Goal: Find specific page/section: Find specific page/section

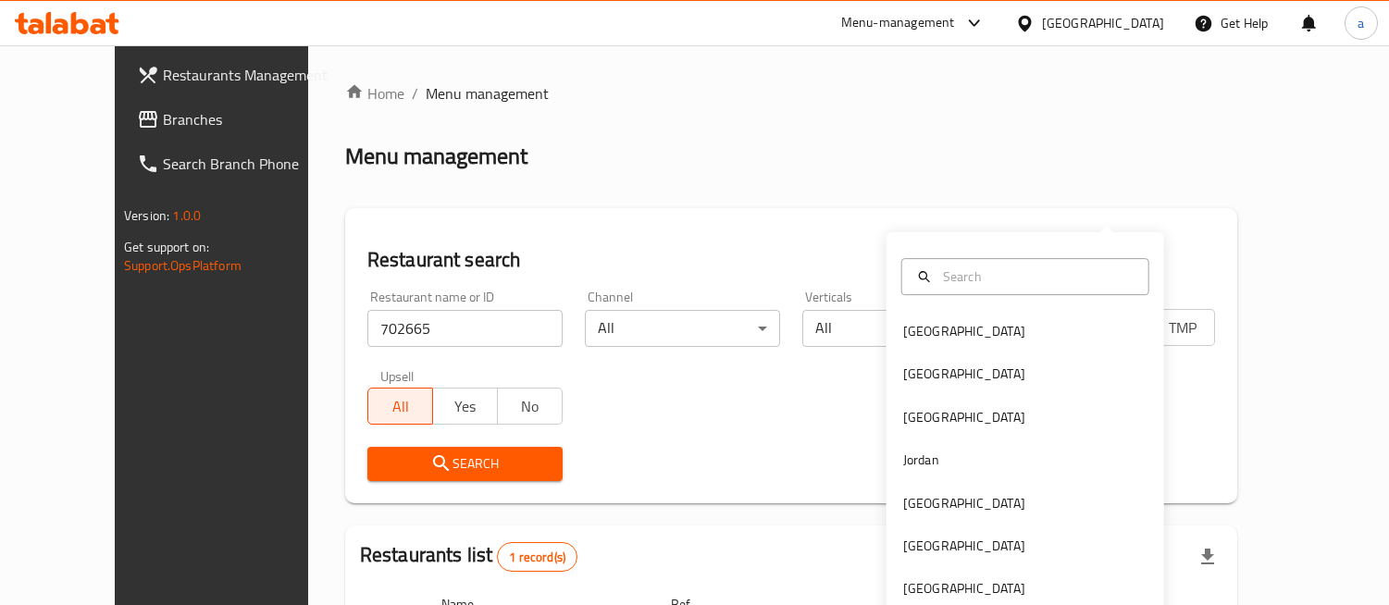
scroll to position [183, 0]
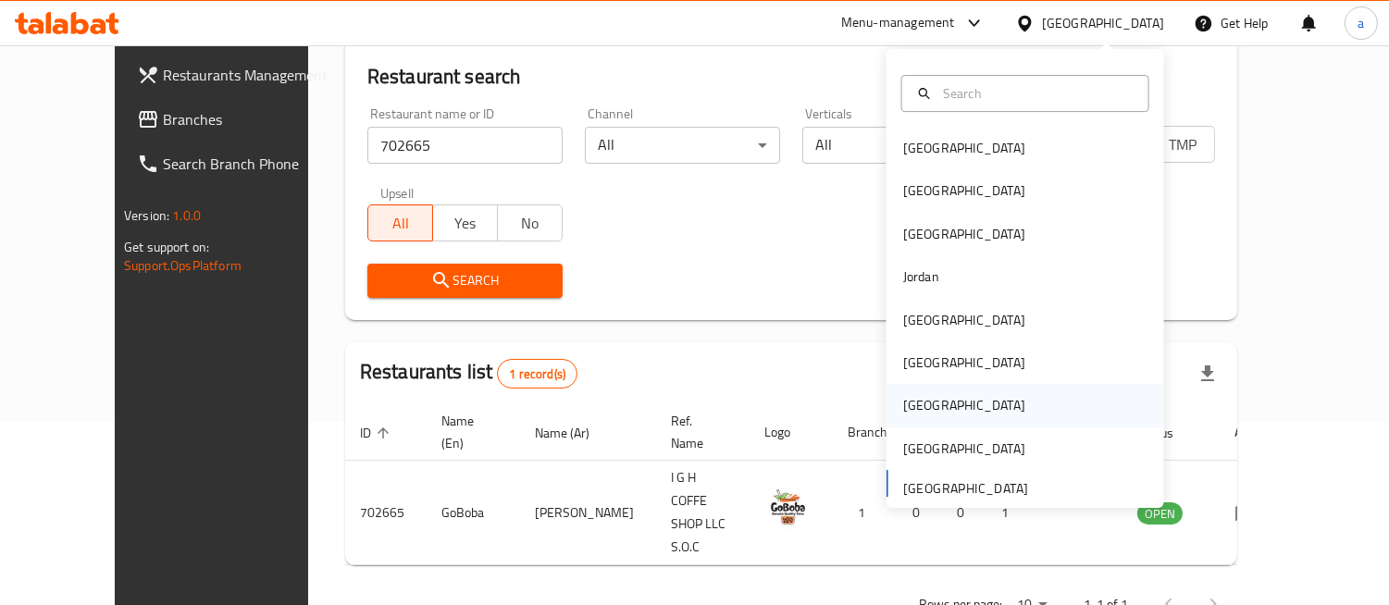
click at [933, 408] on div "[GEOGRAPHIC_DATA]" at bounding box center [1026, 406] width 278 height 43
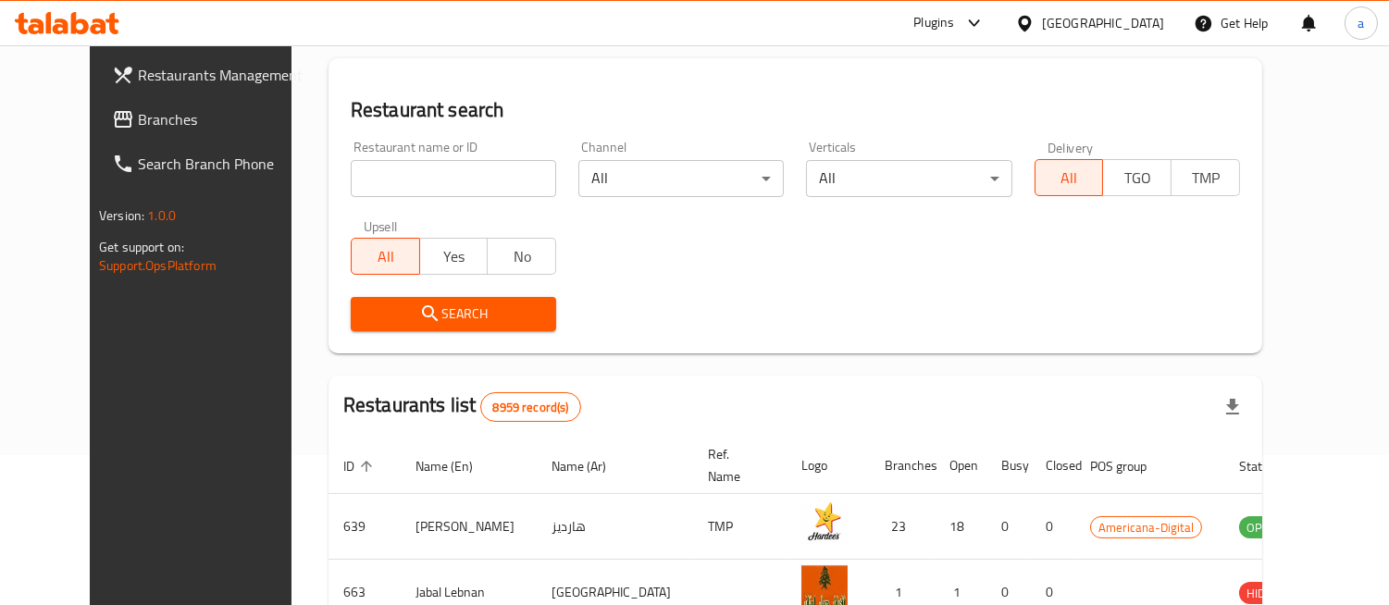
scroll to position [183, 0]
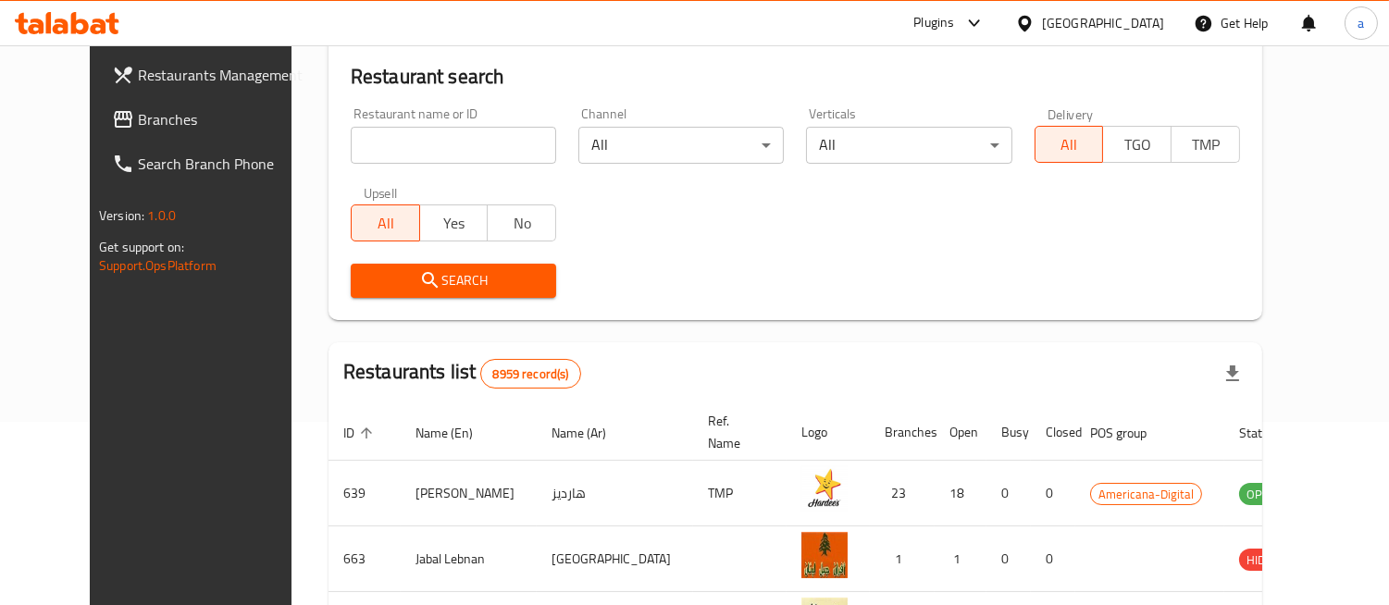
click at [391, 149] on input "search" at bounding box center [453, 145] width 205 height 37
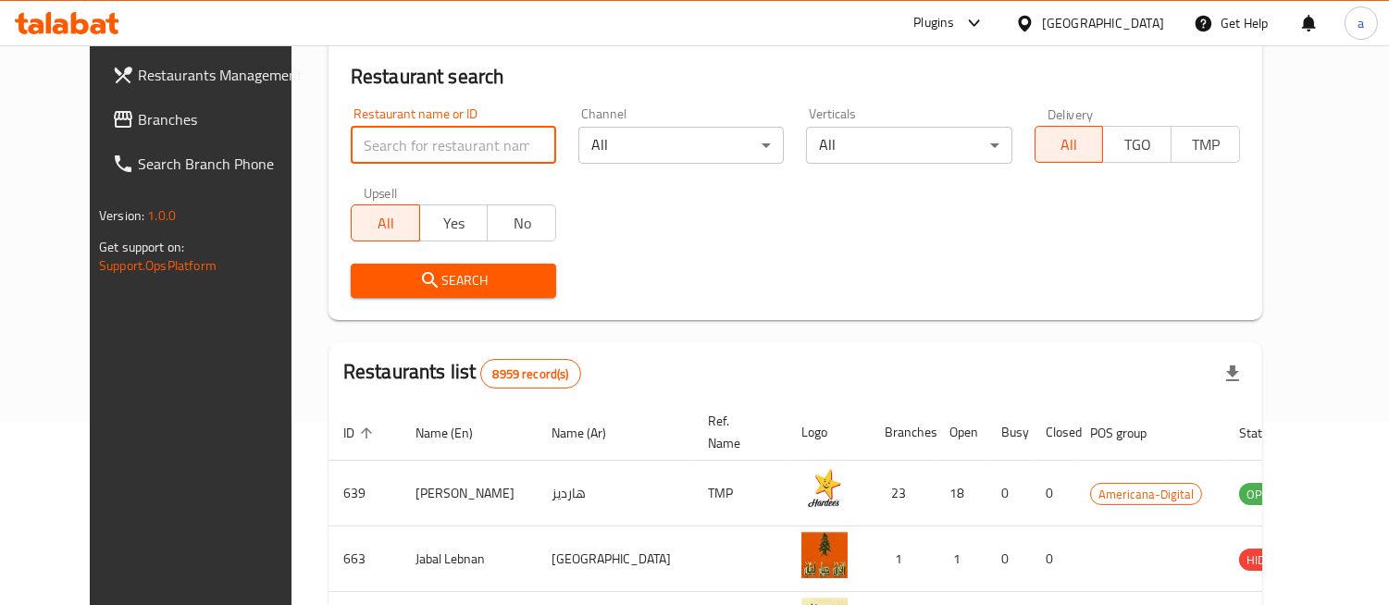
click at [138, 121] on span "Branches" at bounding box center [222, 119] width 169 height 22
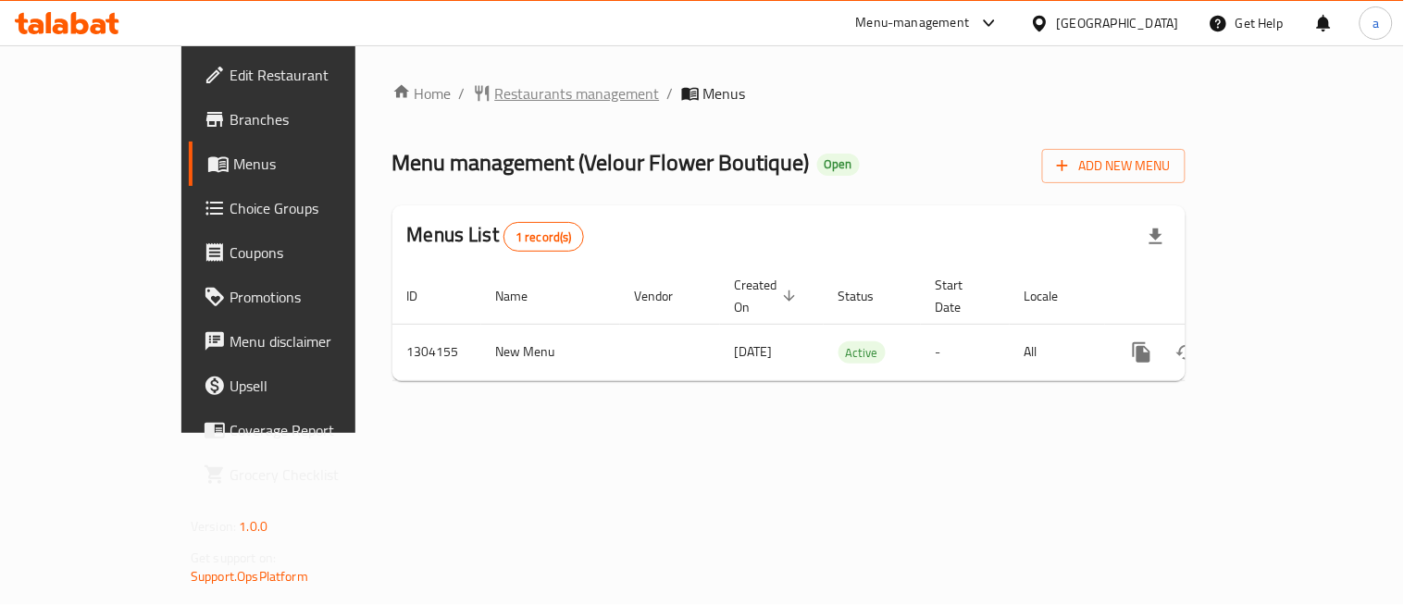
click at [495, 88] on span "Restaurants management" at bounding box center [577, 93] width 165 height 22
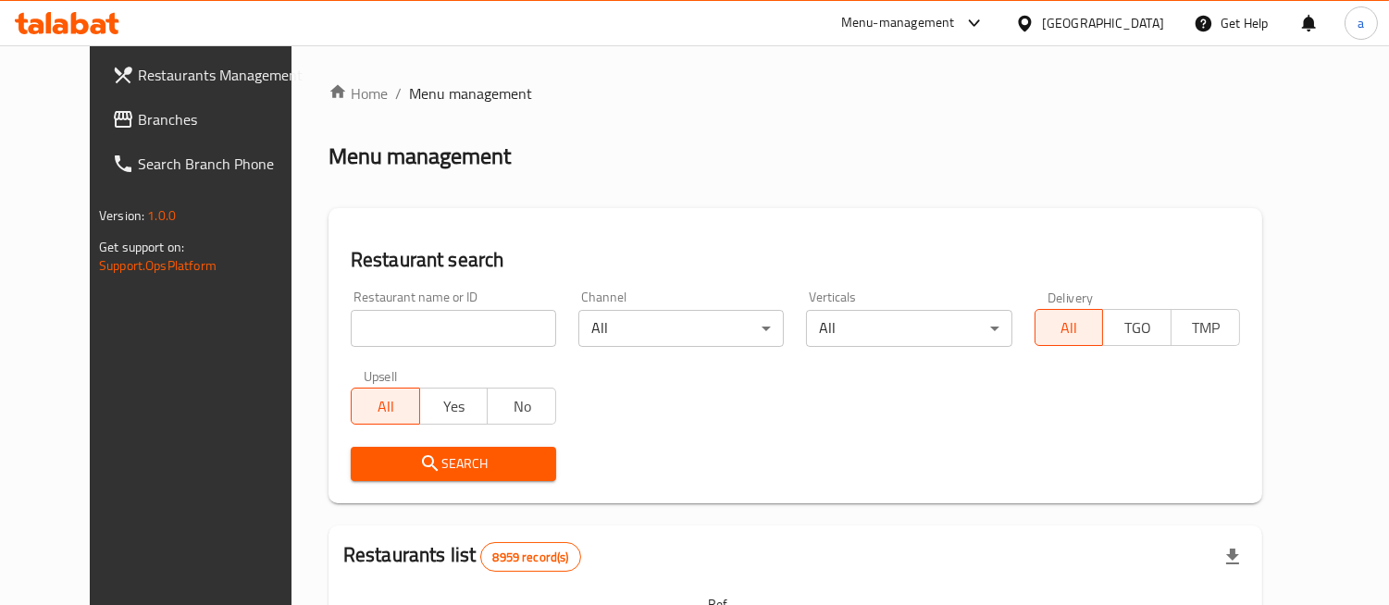
click at [415, 330] on input "search" at bounding box center [453, 328] width 205 height 37
paste input "703085"
type input "703085"
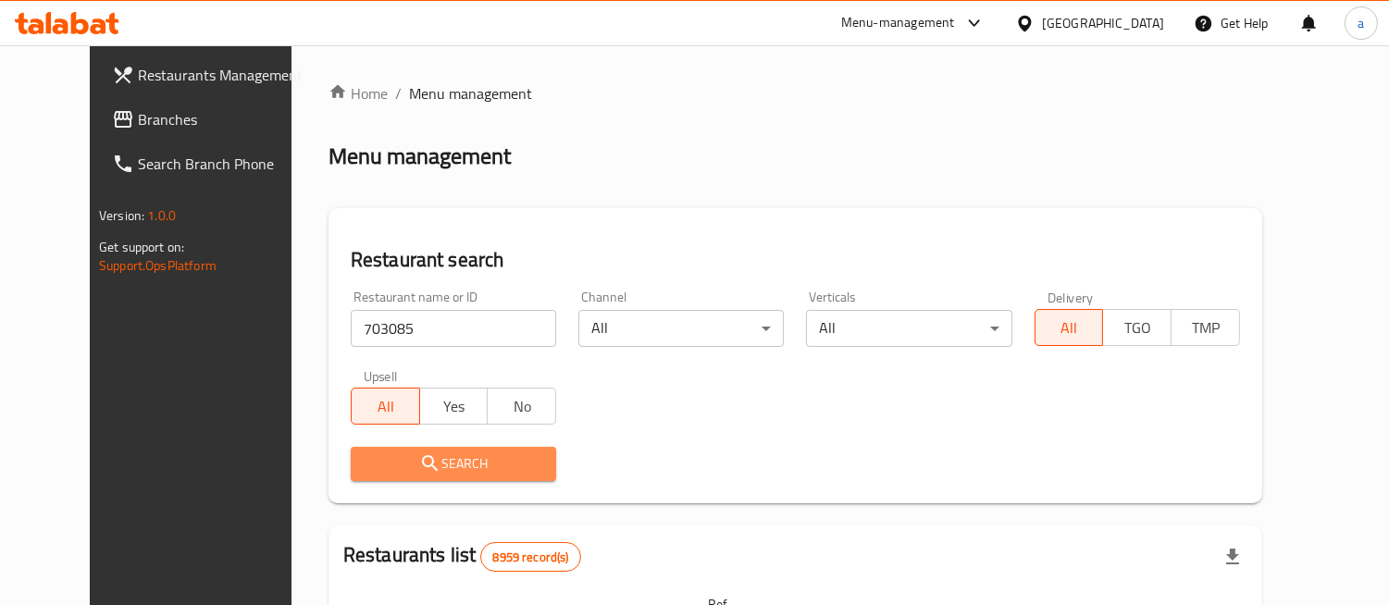
click at [428, 460] on span "Search" at bounding box center [454, 464] width 176 height 23
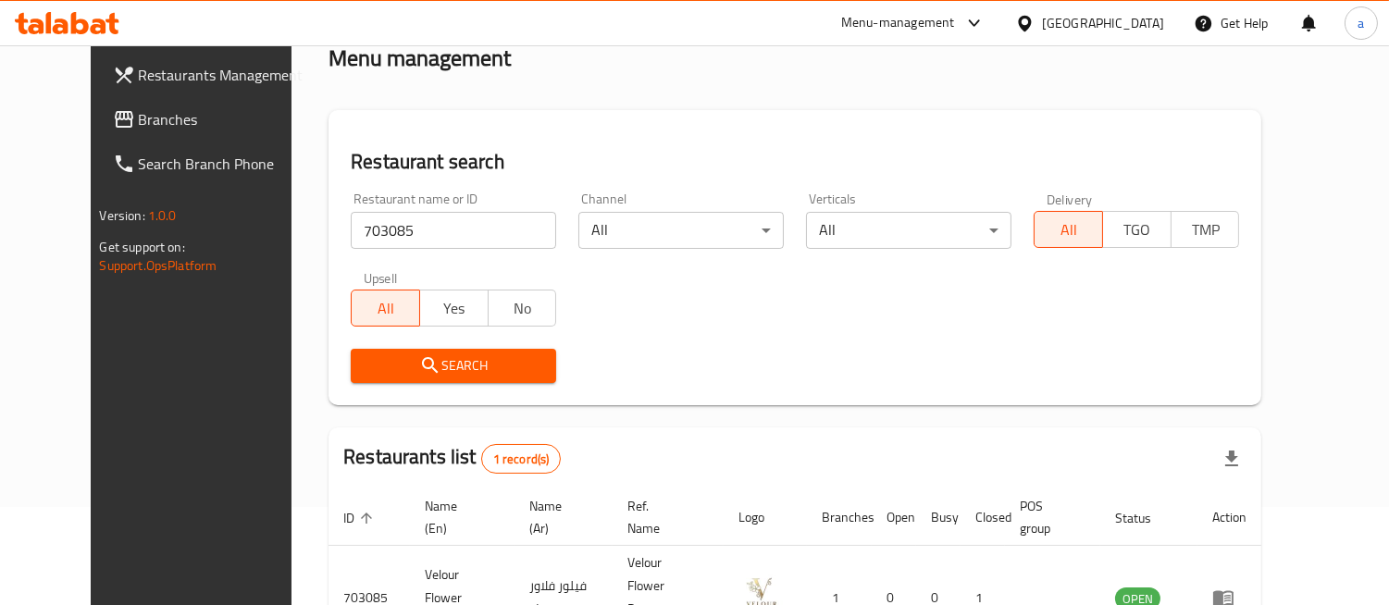
scroll to position [205, 0]
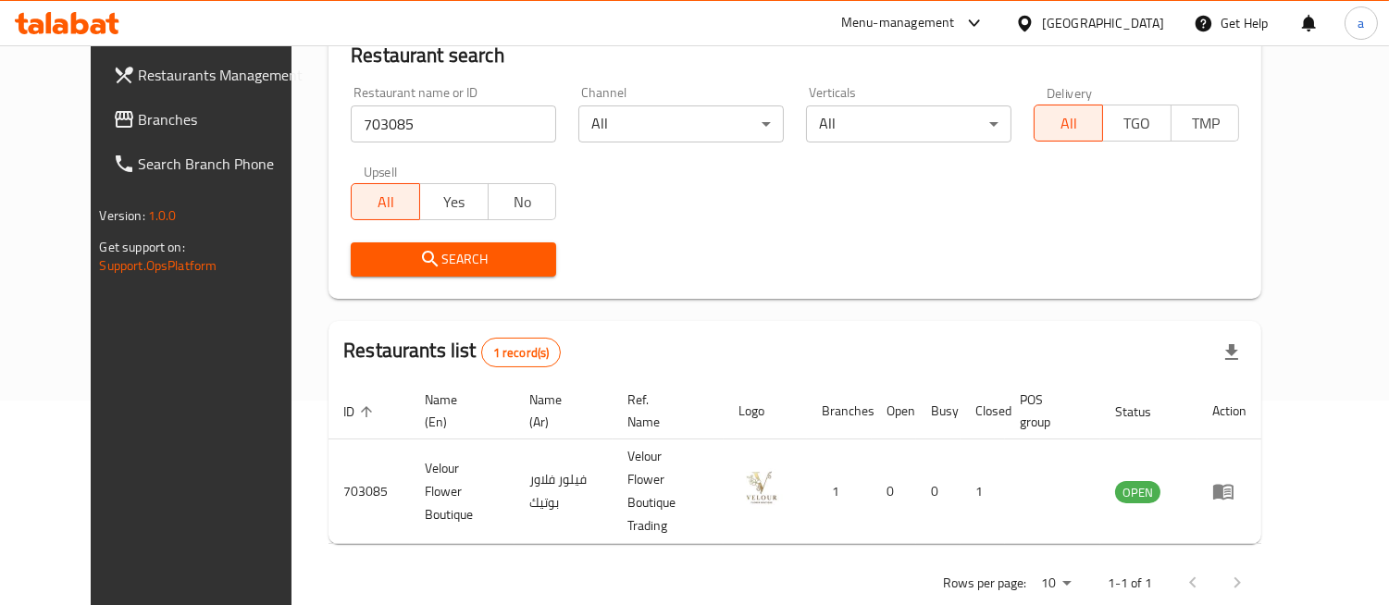
click at [1146, 21] on div "[GEOGRAPHIC_DATA]" at bounding box center [1103, 23] width 122 height 20
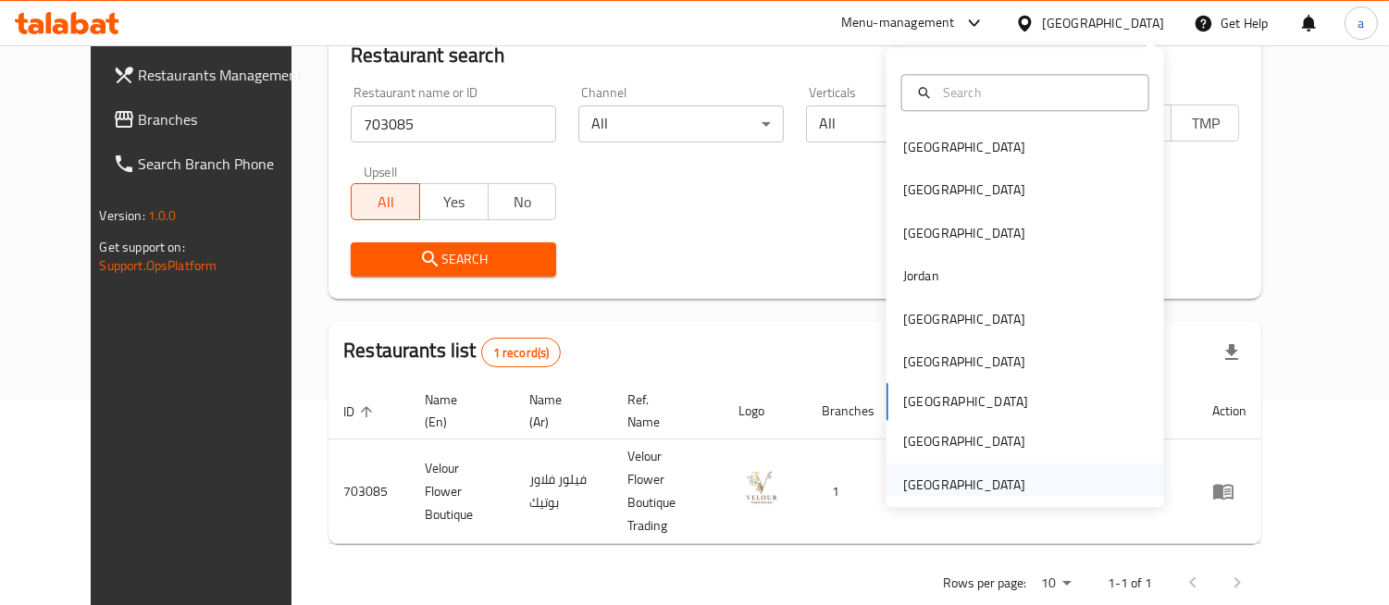
click at [903, 486] on div "[GEOGRAPHIC_DATA]" at bounding box center [964, 485] width 122 height 20
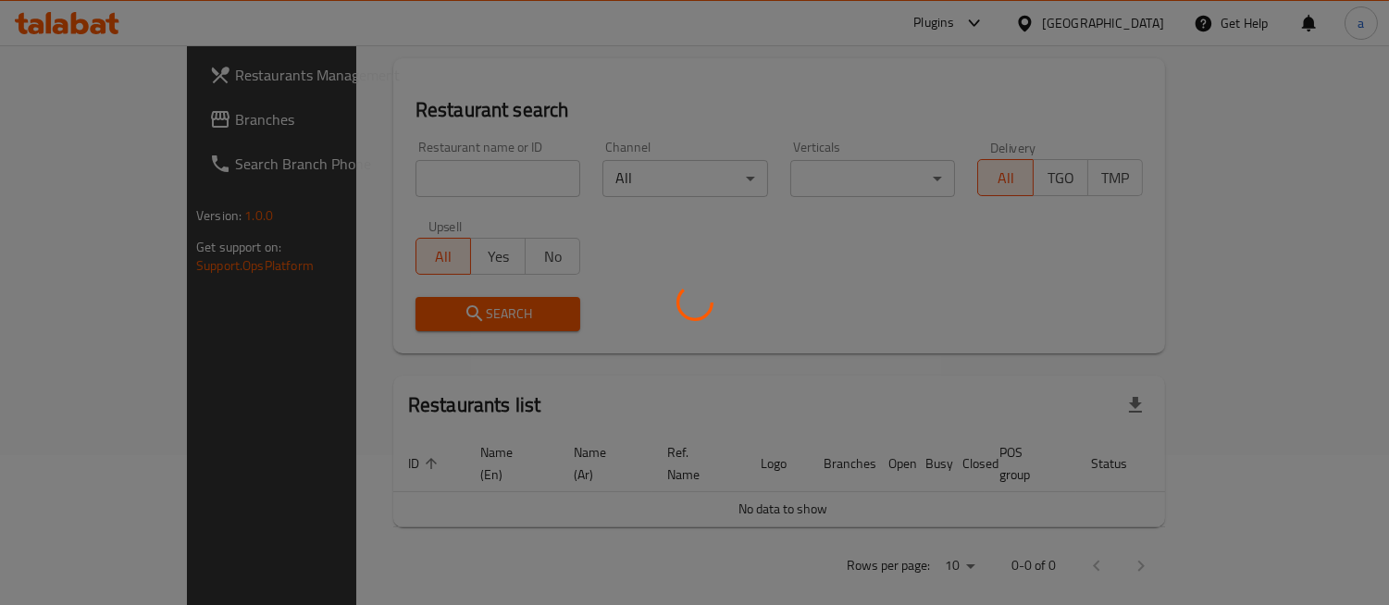
scroll to position [205, 0]
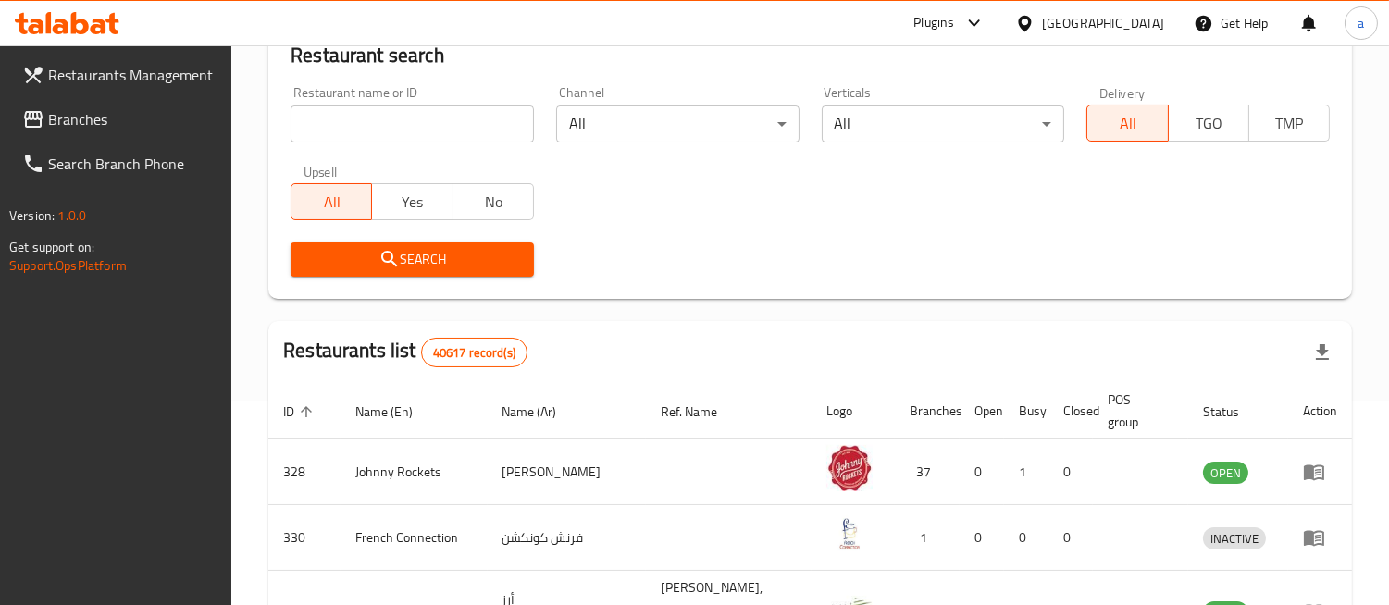
click at [356, 131] on input "search" at bounding box center [412, 123] width 243 height 37
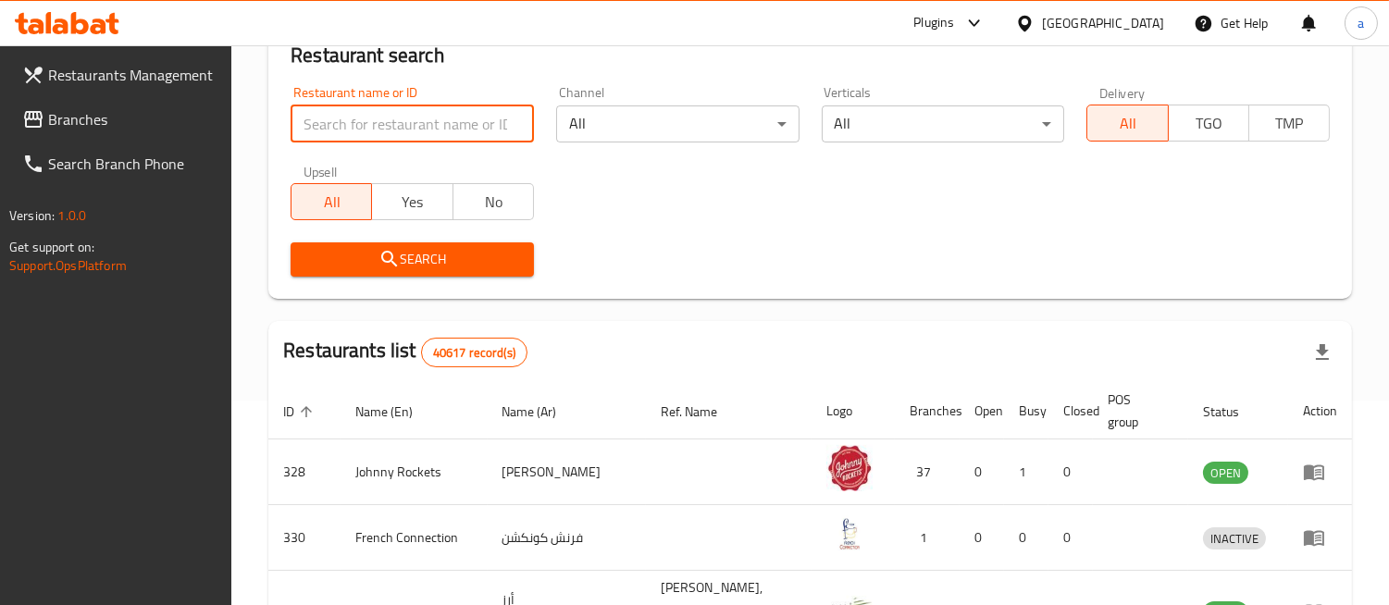
click at [72, 118] on span "Branches" at bounding box center [132, 119] width 169 height 22
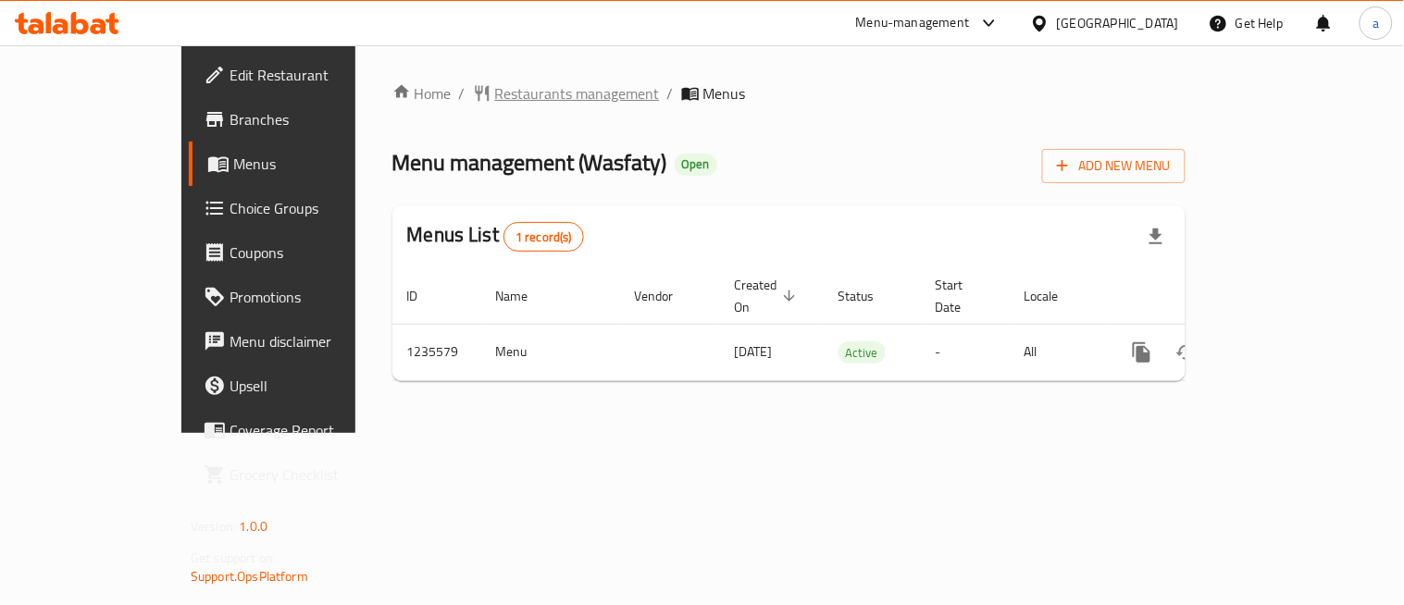
click at [495, 97] on span "Restaurants management" at bounding box center [577, 93] width 165 height 22
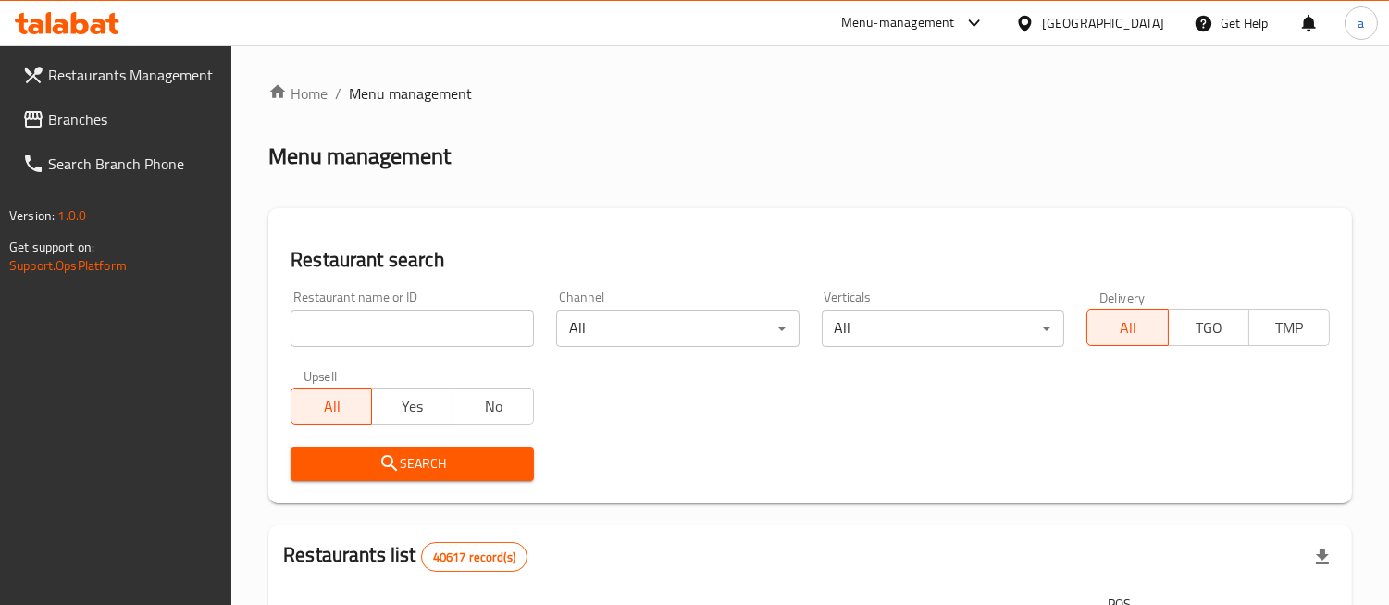
click at [345, 324] on input "search" at bounding box center [412, 328] width 243 height 37
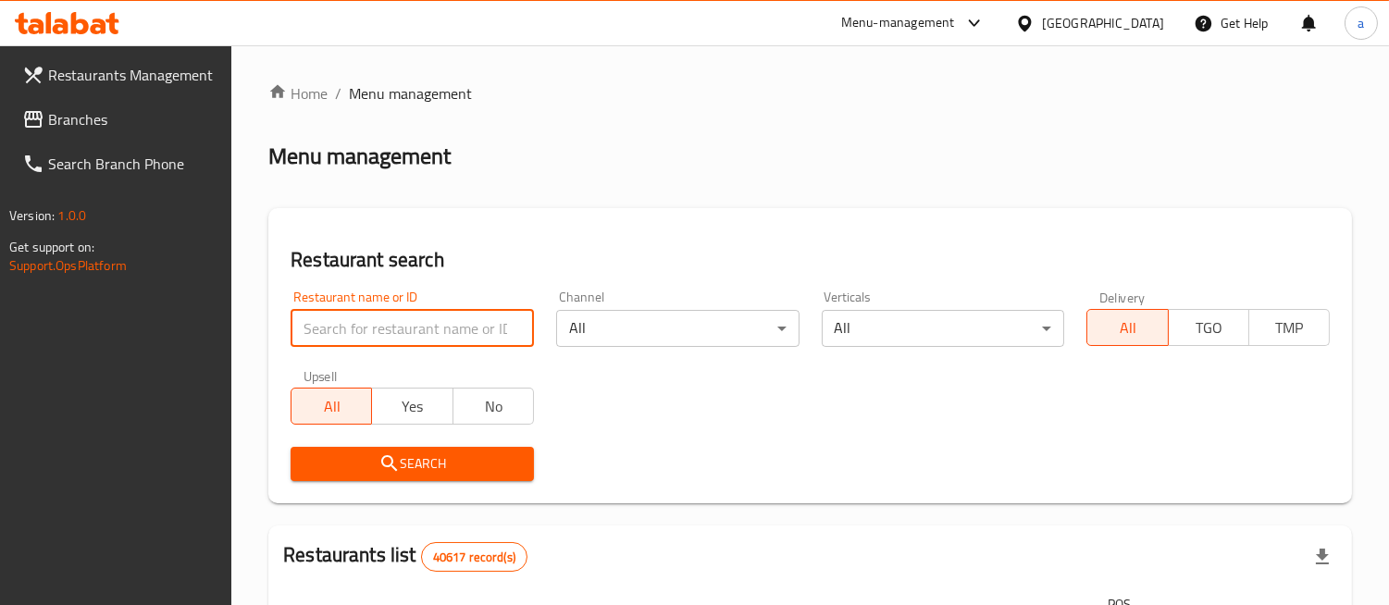
paste input "678776"
type input "678776"
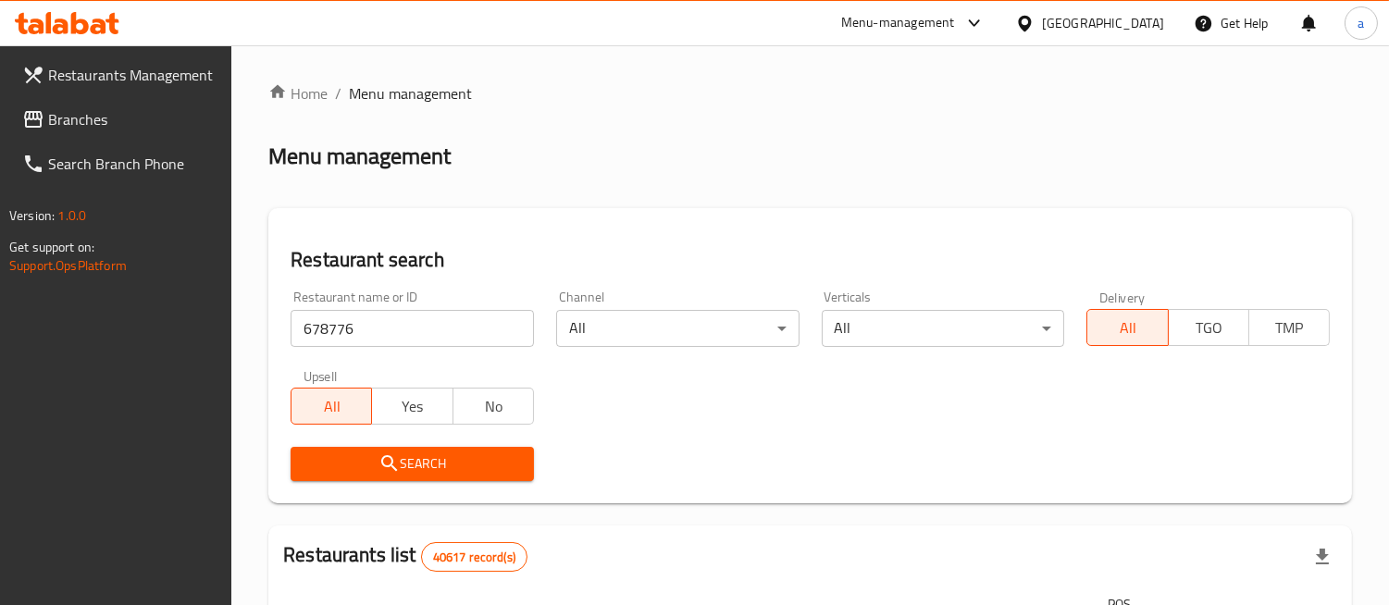
click at [368, 453] on span "Search" at bounding box center [412, 464] width 214 height 23
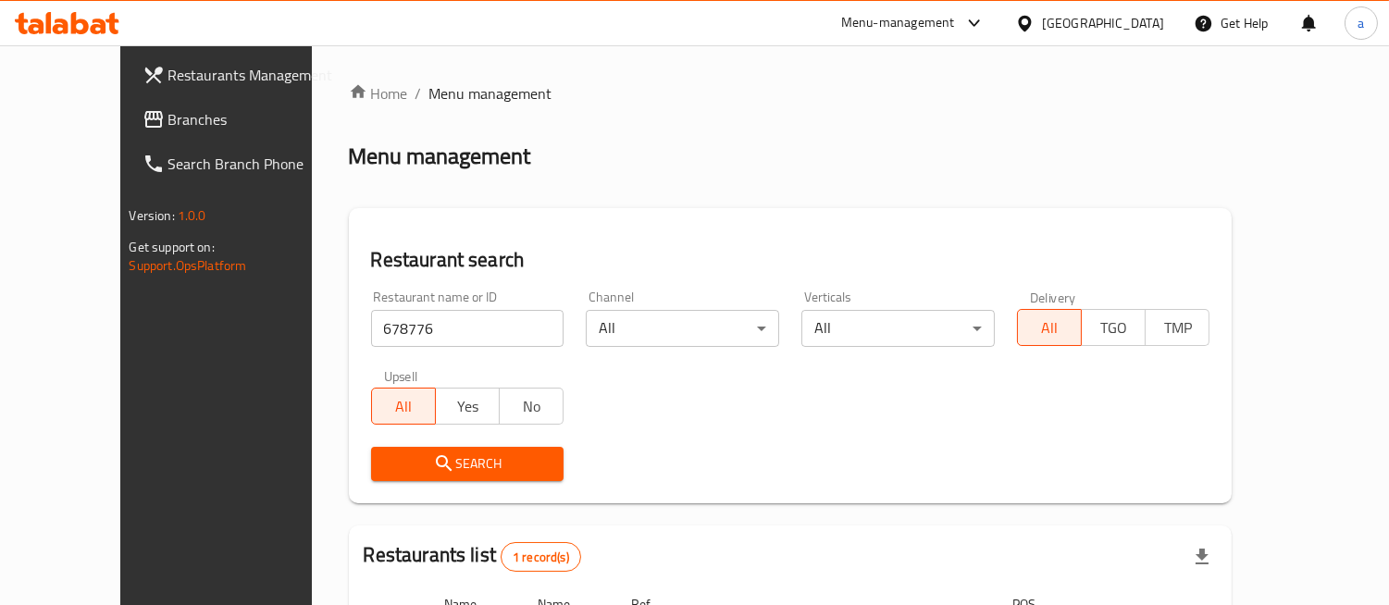
click at [1071, 23] on div "[GEOGRAPHIC_DATA]" at bounding box center [1103, 23] width 122 height 20
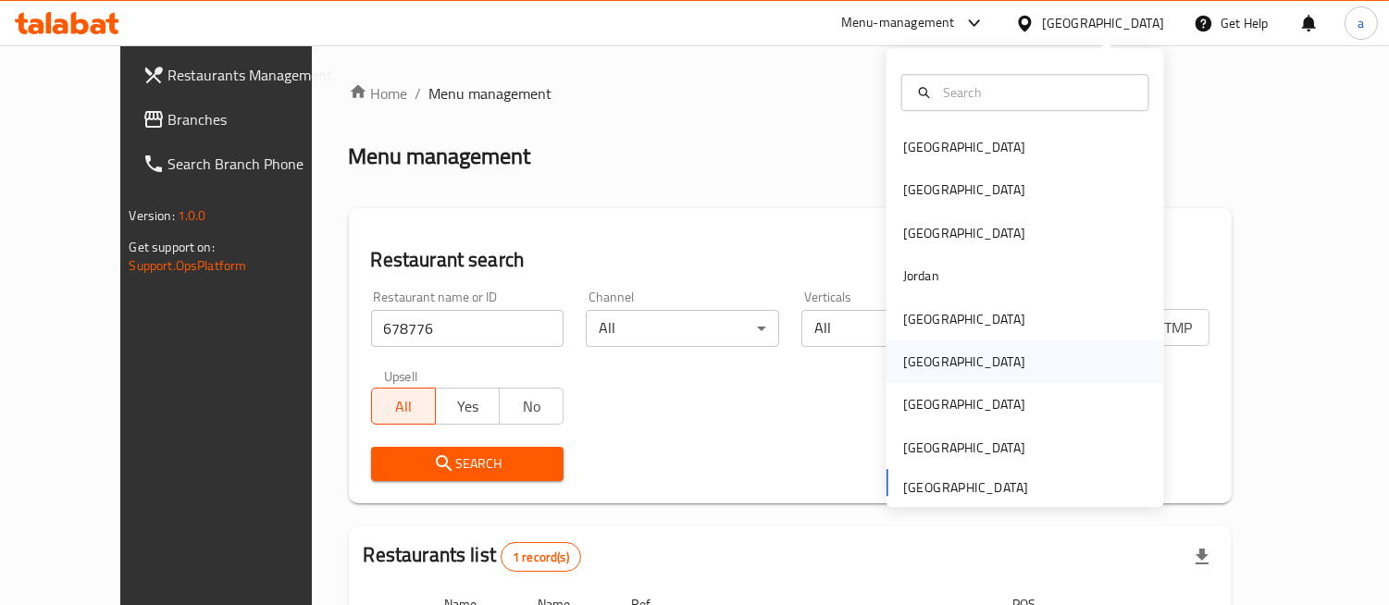
click at [933, 366] on div "[GEOGRAPHIC_DATA]" at bounding box center [964, 362] width 152 height 43
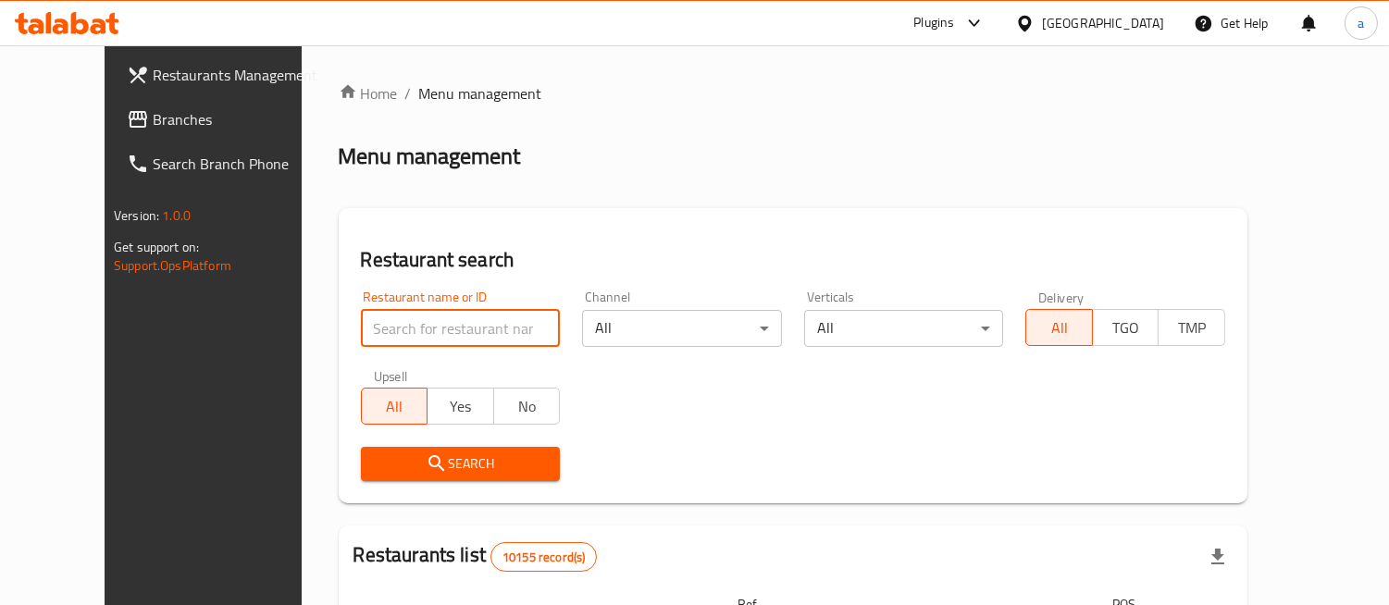
click at [393, 325] on input "search" at bounding box center [461, 328] width 200 height 37
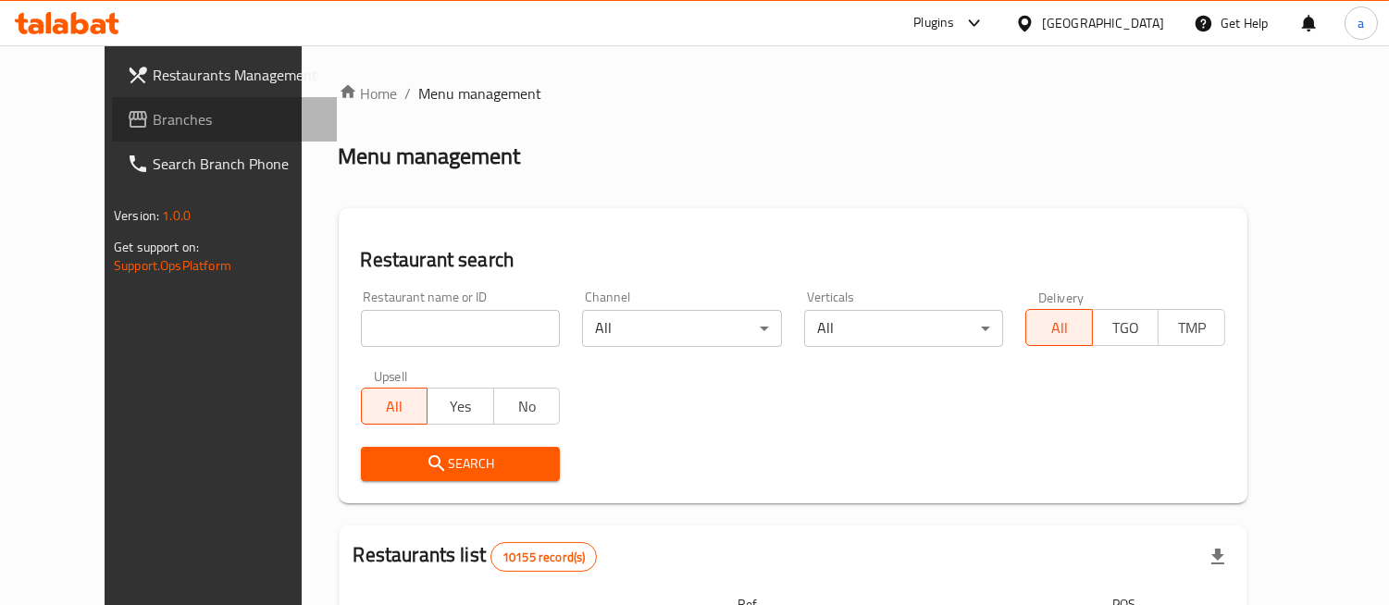
click at [153, 115] on span "Branches" at bounding box center [237, 119] width 169 height 22
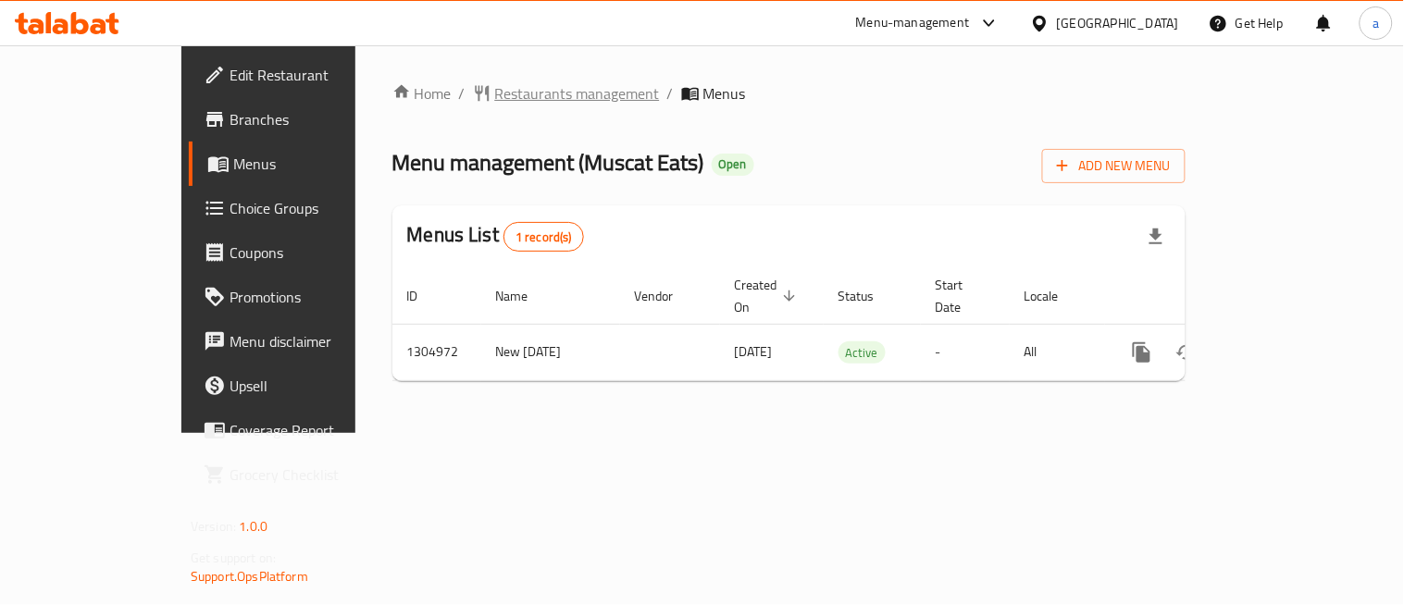
click at [495, 96] on span "Restaurants management" at bounding box center [577, 93] width 165 height 22
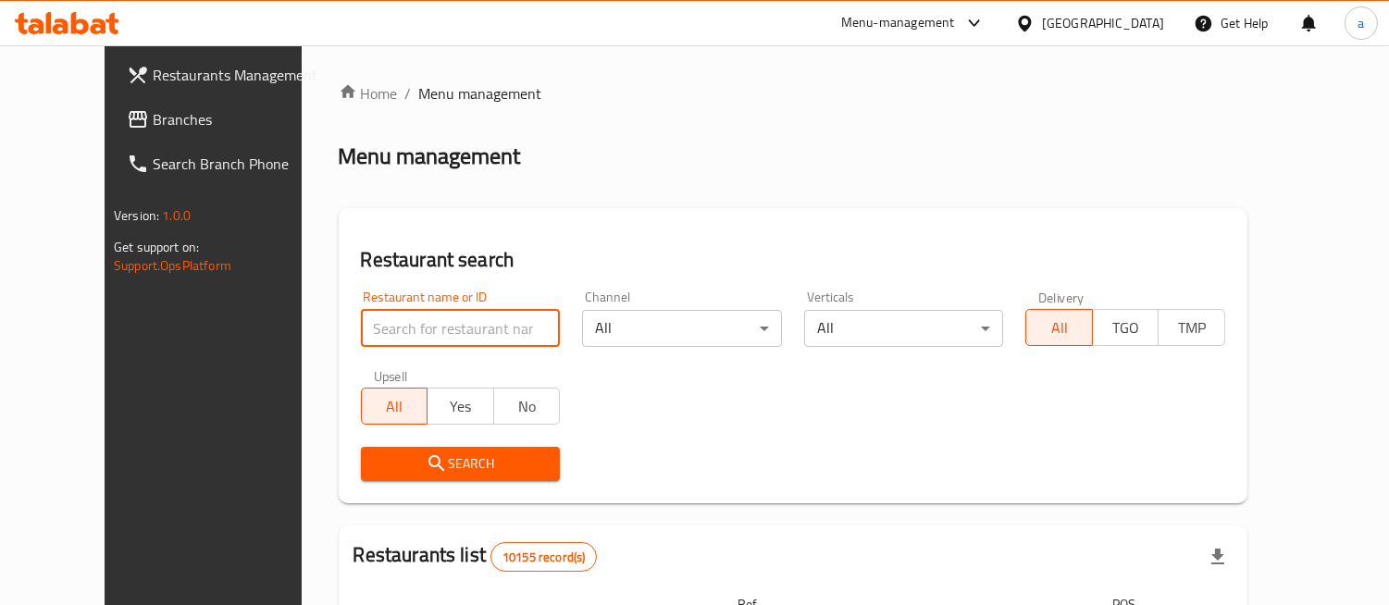
click at [361, 320] on input "search" at bounding box center [461, 328] width 200 height 37
paste input "703505"
type input "703505"
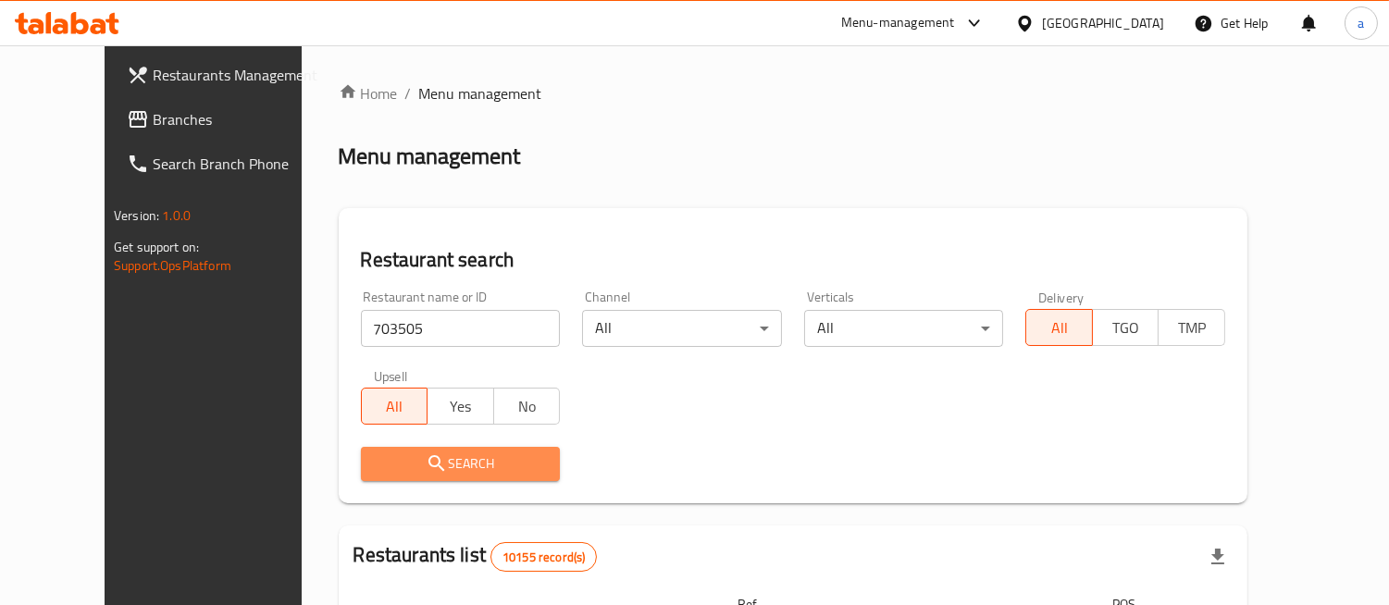
click at [376, 454] on span "Search" at bounding box center [461, 464] width 170 height 23
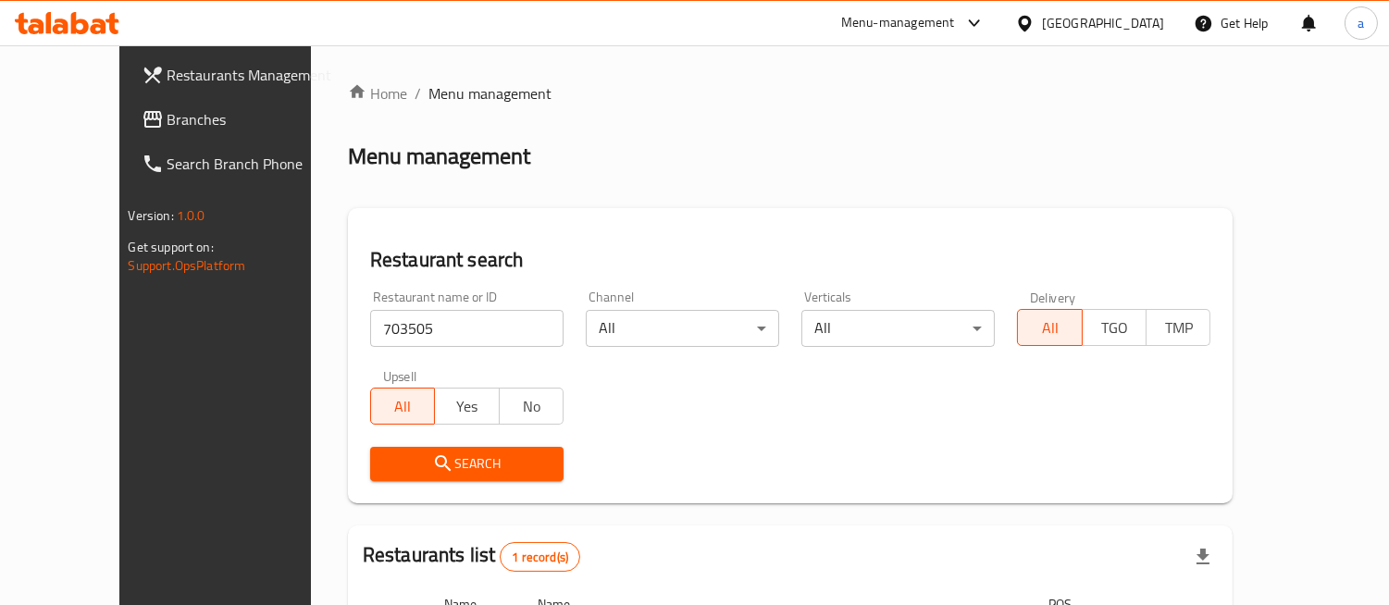
click at [1042, 21] on div at bounding box center [1028, 23] width 27 height 20
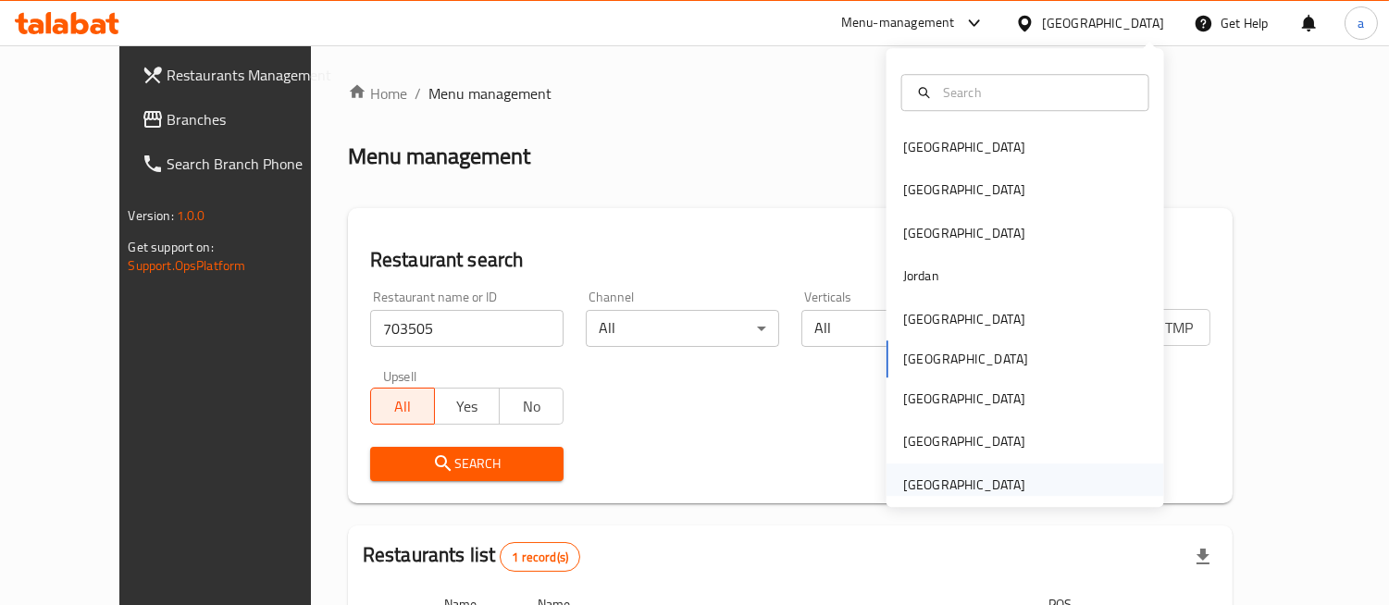
click at [936, 477] on div "United Arab Emirates" at bounding box center [964, 485] width 122 height 20
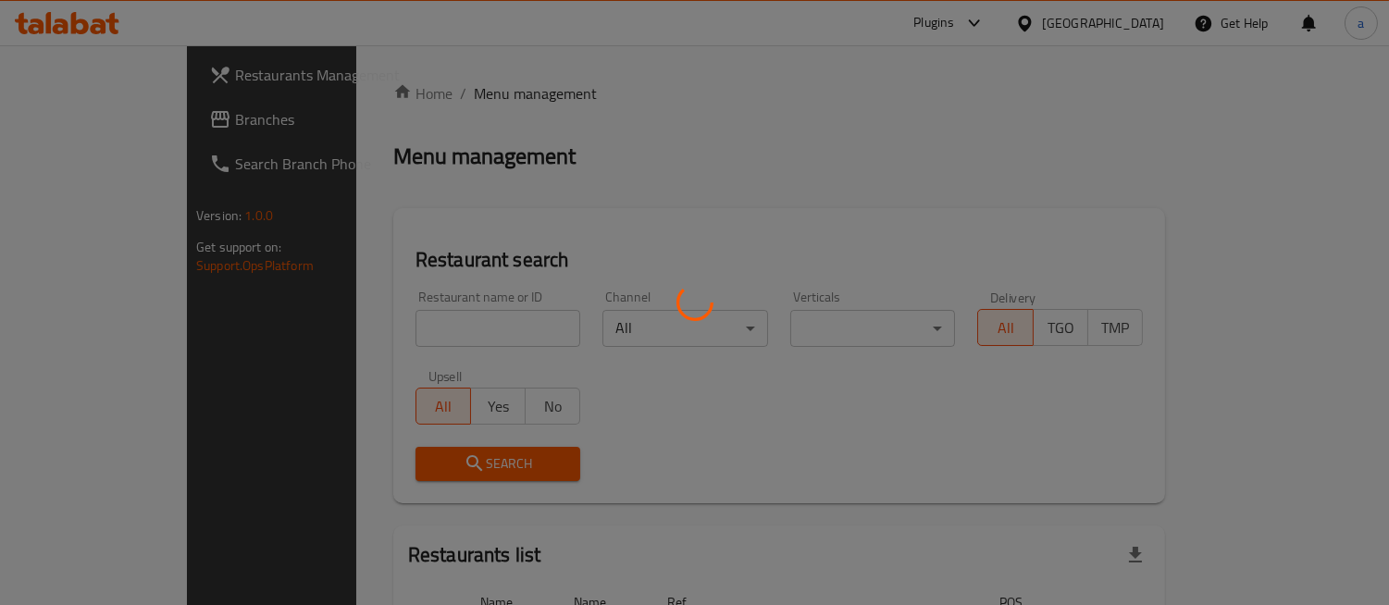
click at [58, 121] on div at bounding box center [694, 302] width 1389 height 605
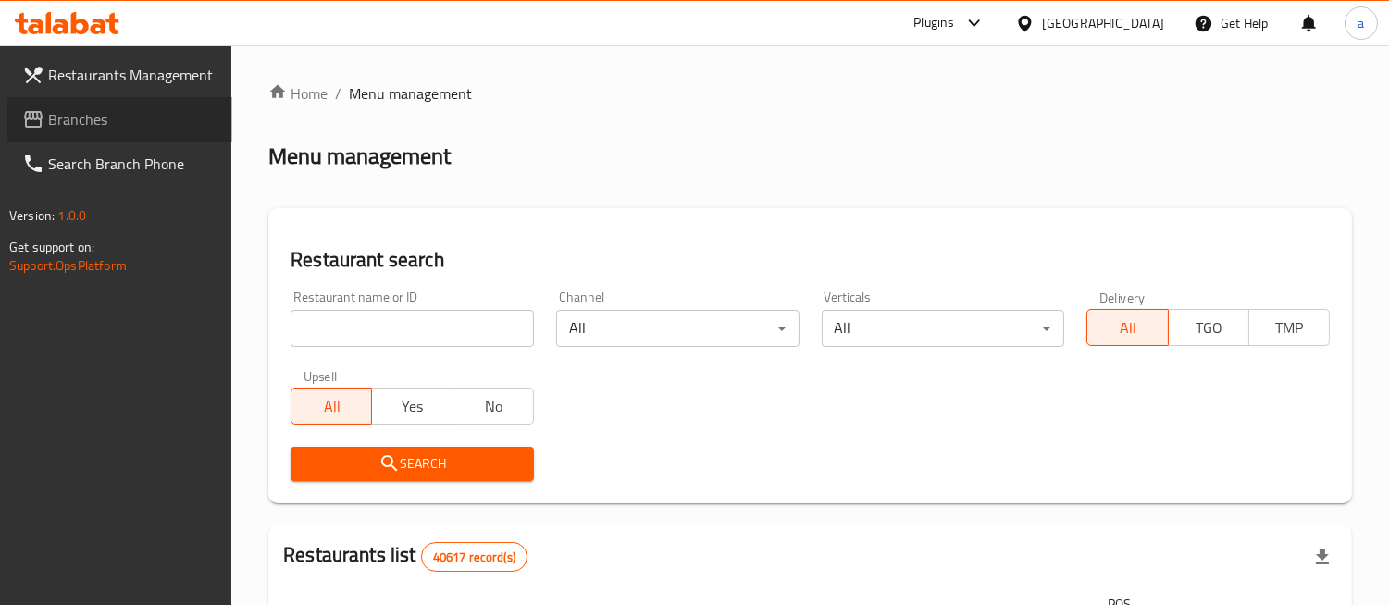
click at [58, 121] on span "Branches" at bounding box center [132, 119] width 169 height 22
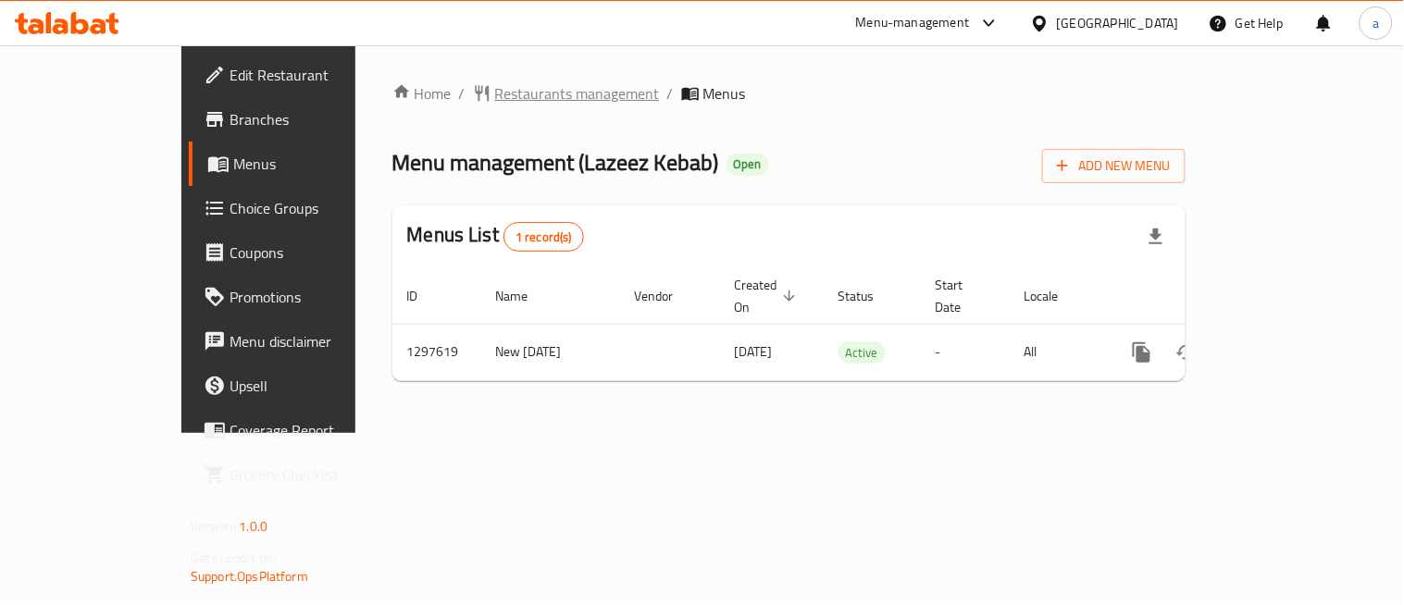
click at [495, 96] on span "Restaurants management" at bounding box center [577, 93] width 165 height 22
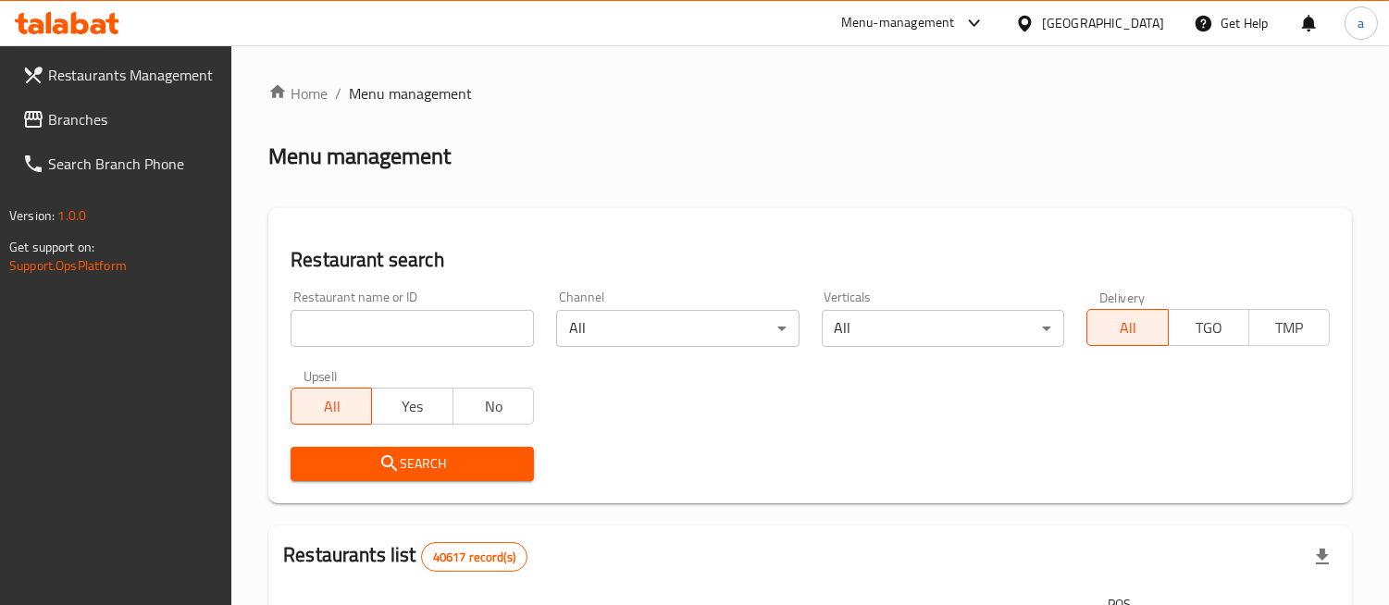
click at [424, 329] on input "search" at bounding box center [412, 328] width 243 height 37
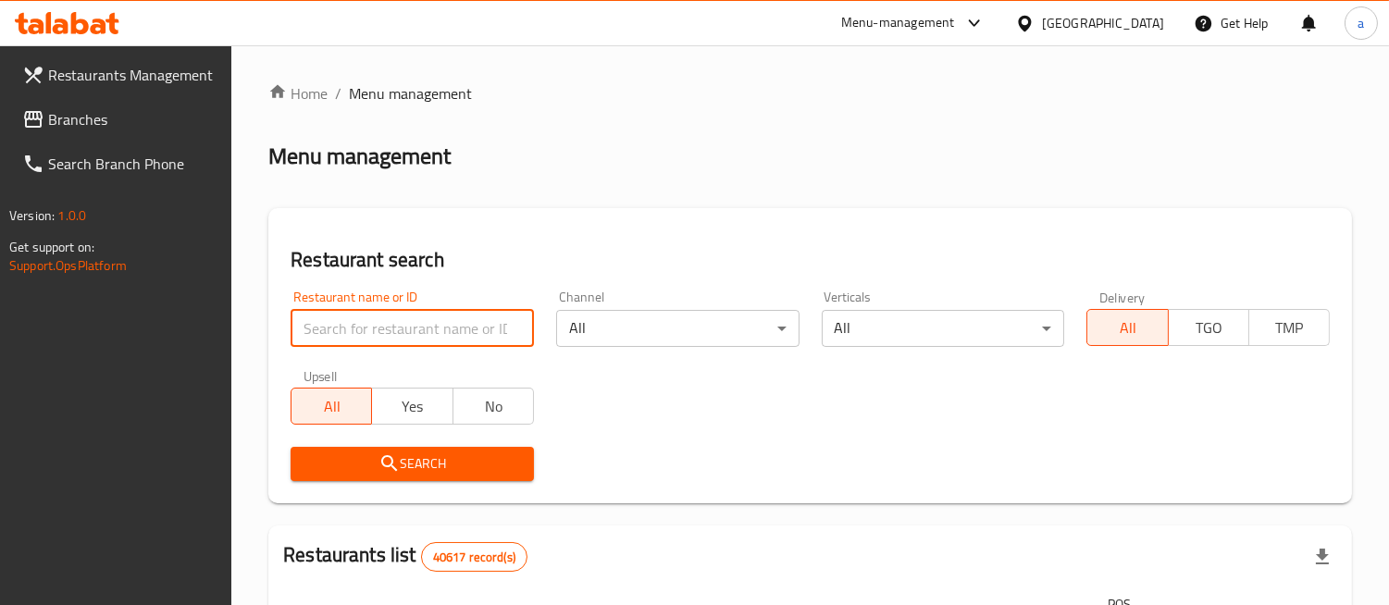
paste input "700551"
type input "700551"
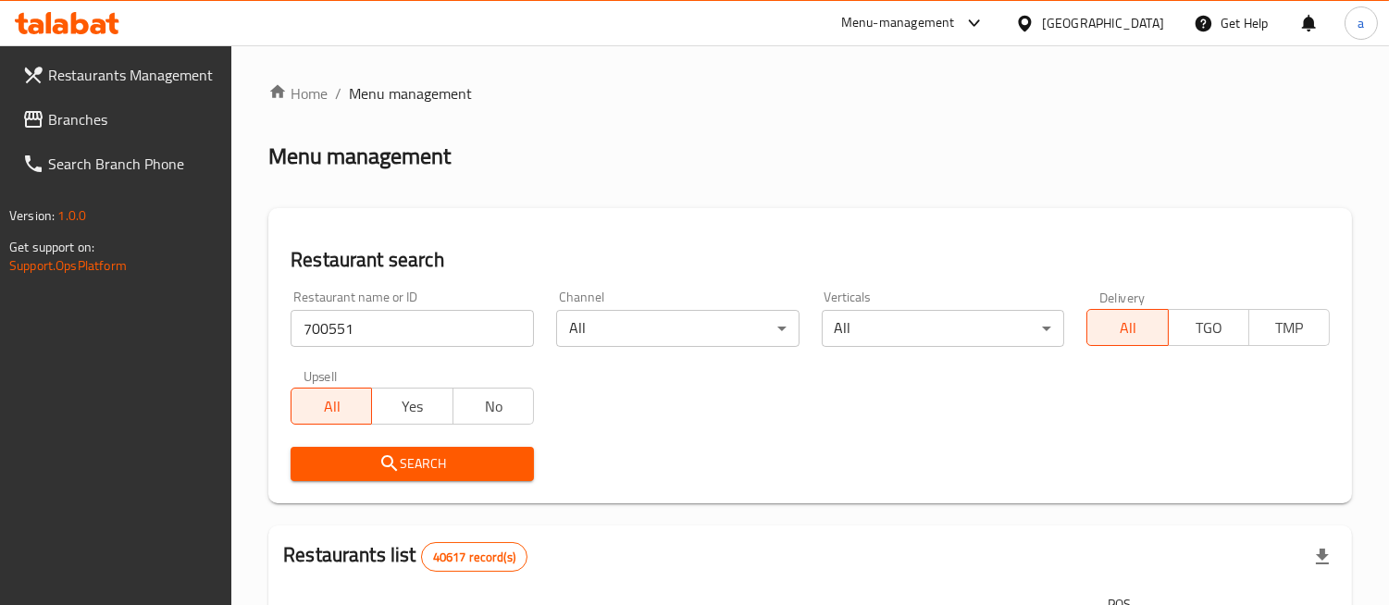
click at [396, 454] on icon "submit" at bounding box center [389, 464] width 22 height 22
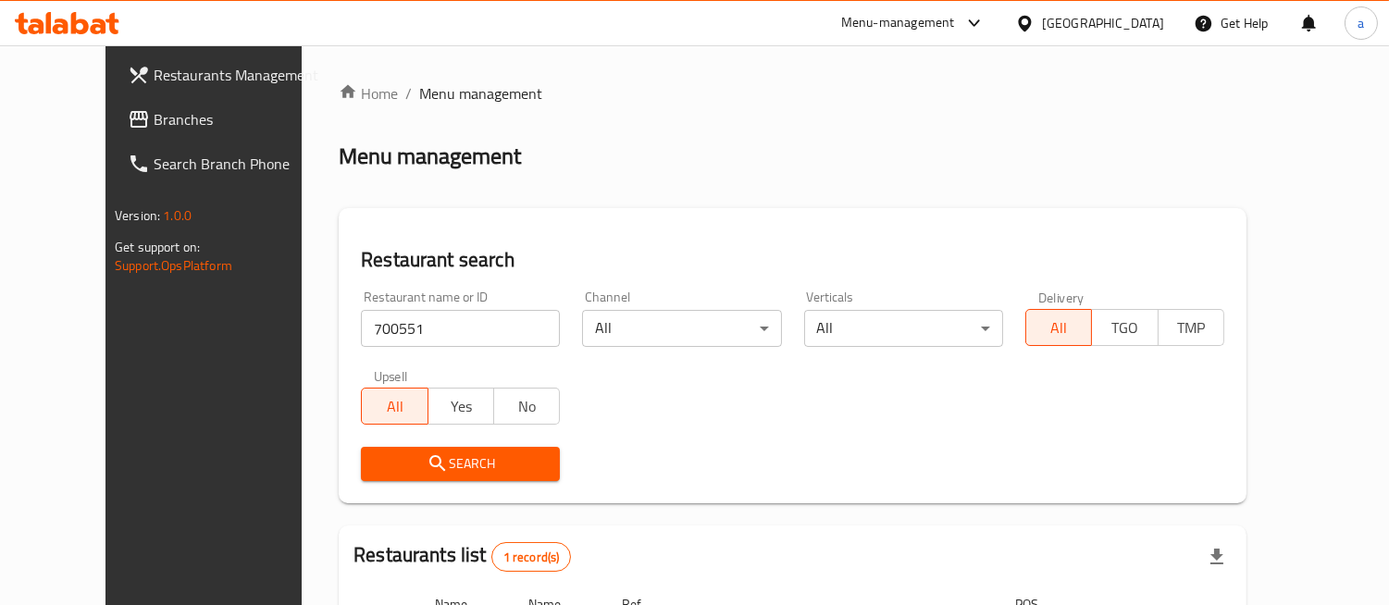
click at [1143, 19] on div "United Arab Emirates" at bounding box center [1103, 23] width 122 height 20
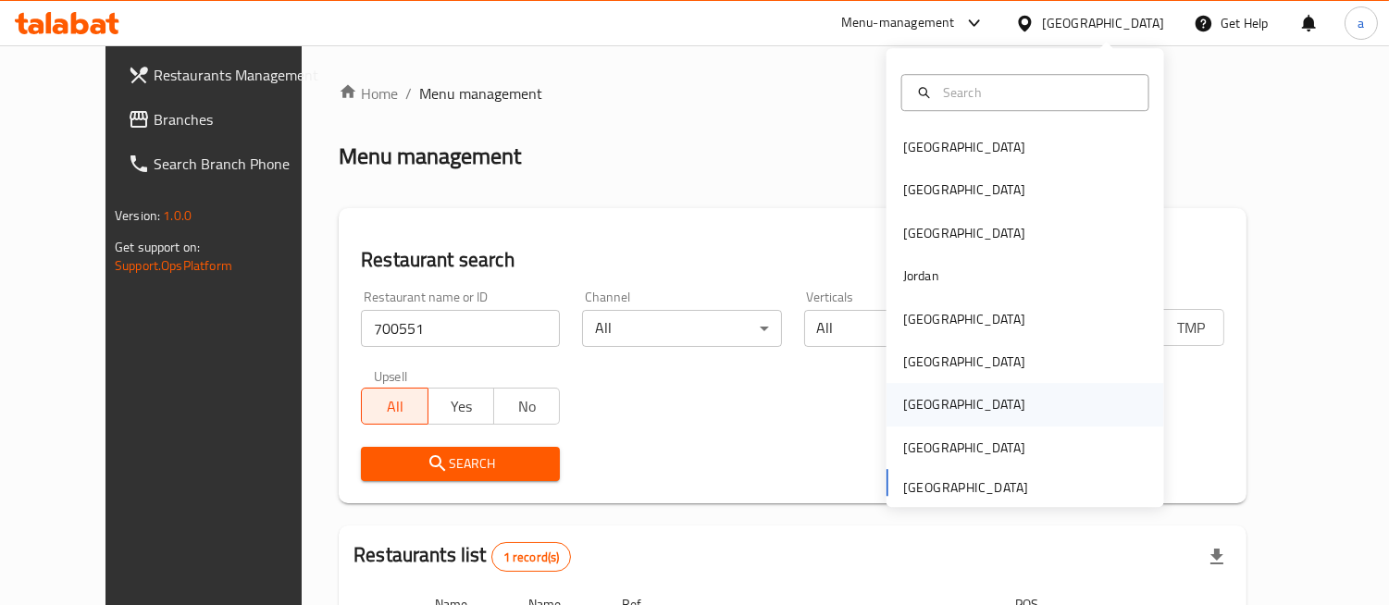
click at [938, 407] on div "[GEOGRAPHIC_DATA]" at bounding box center [1026, 405] width 278 height 43
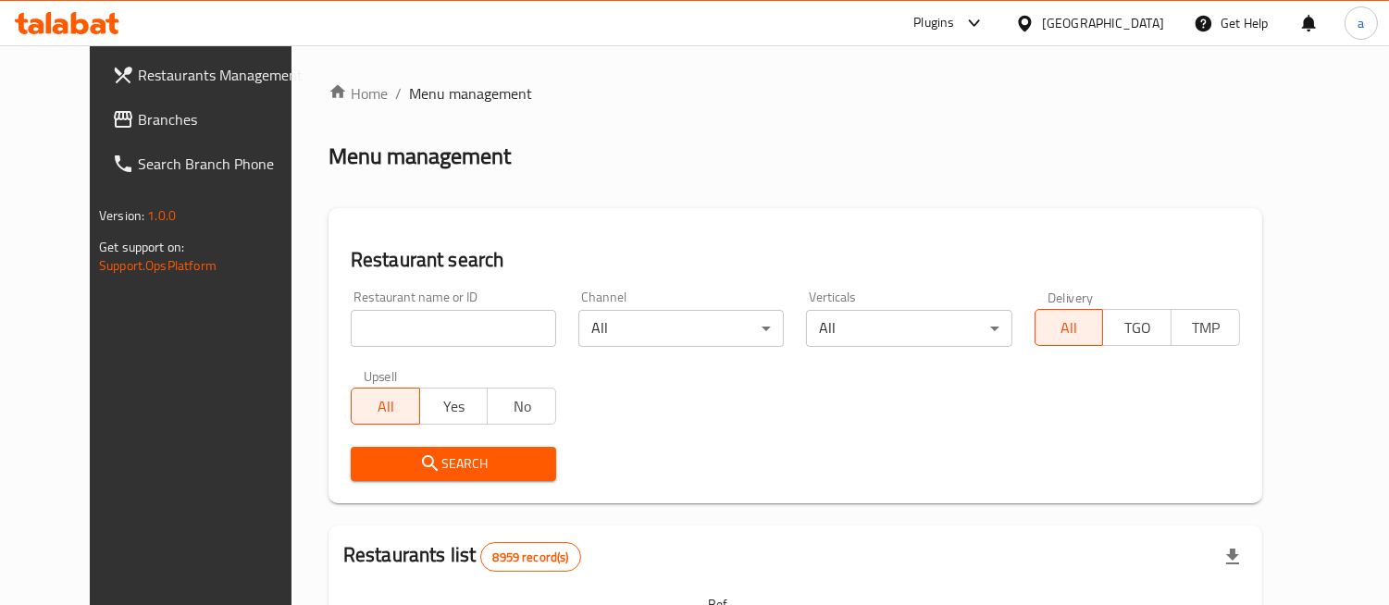
click at [390, 330] on input "search" at bounding box center [453, 328] width 205 height 37
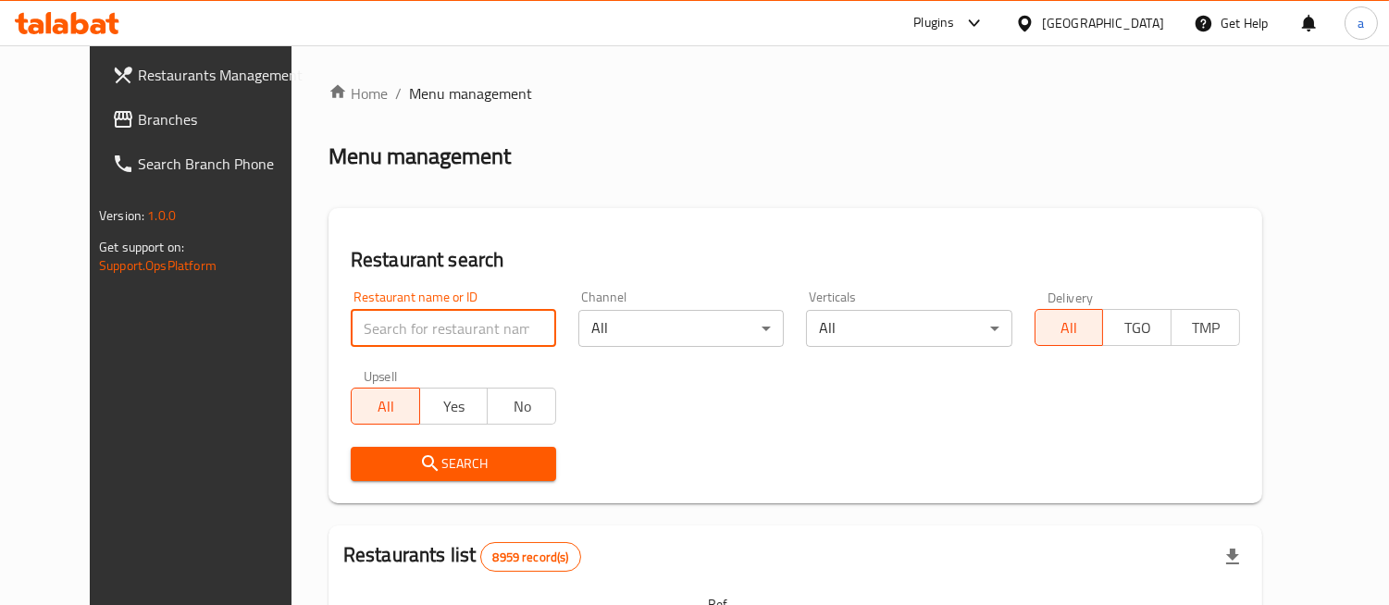
paste input "772867"
type input "772867"
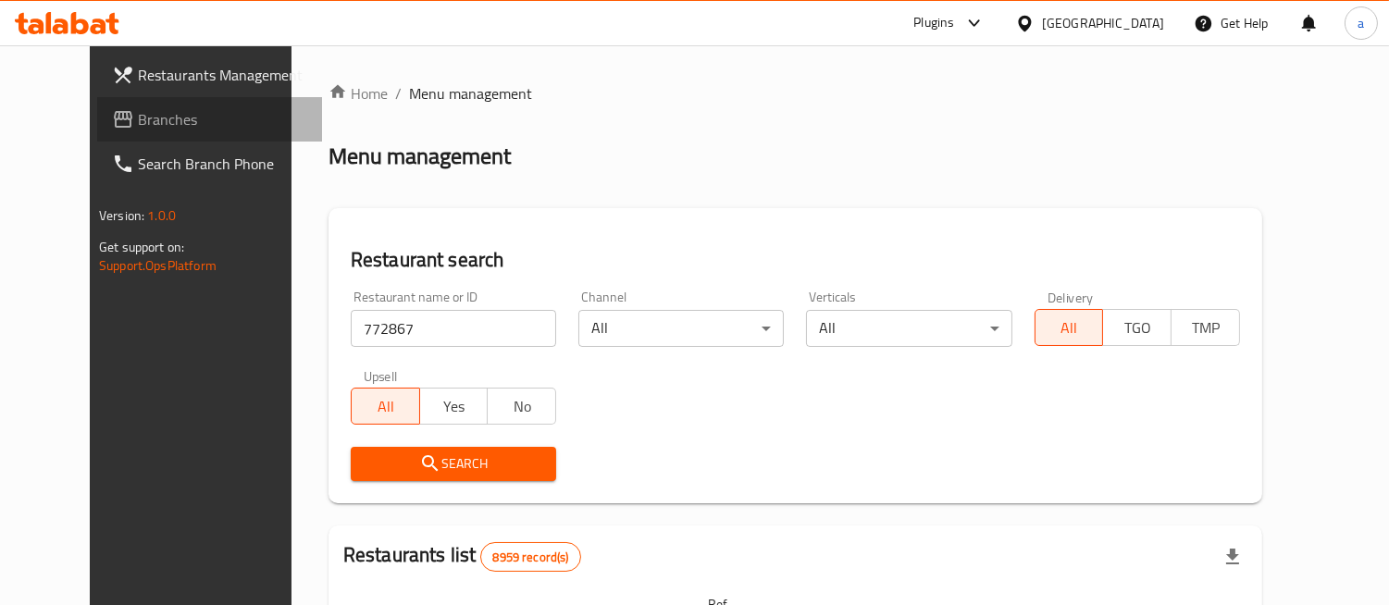
click at [138, 123] on span "Branches" at bounding box center [222, 119] width 169 height 22
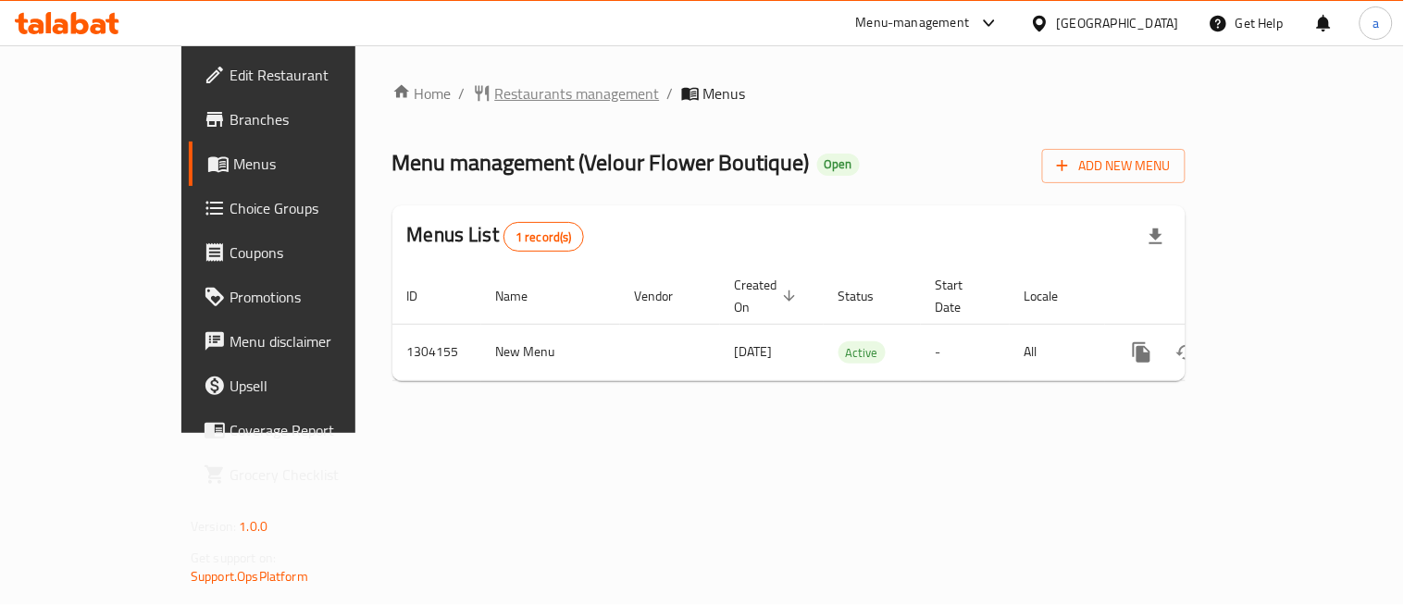
click at [495, 95] on span "Restaurants management" at bounding box center [577, 93] width 165 height 22
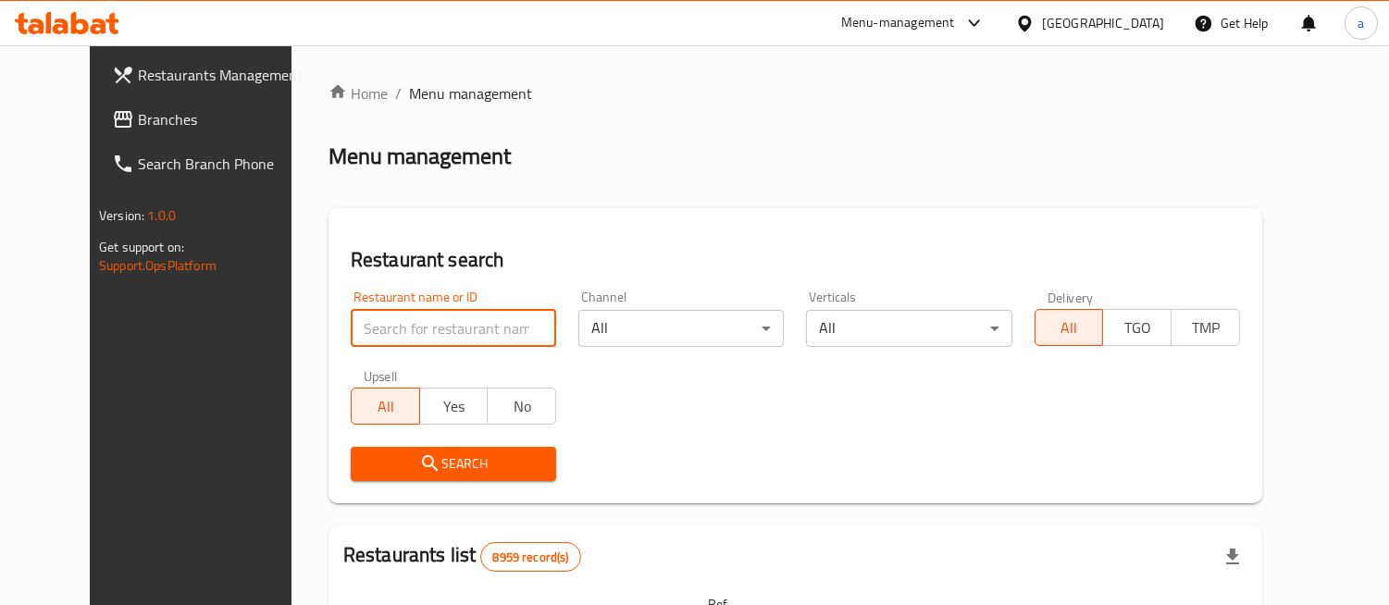
click at [351, 345] on input "search" at bounding box center [453, 328] width 205 height 37
paste input "703085"
type input "703085"
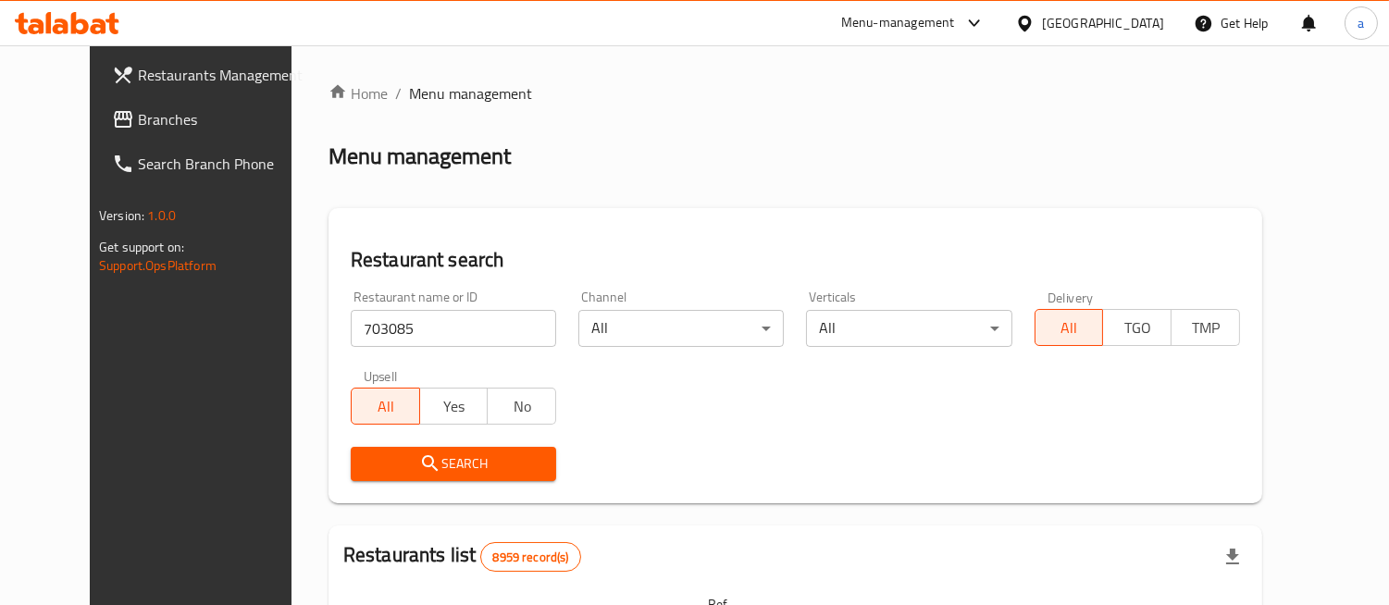
click at [370, 449] on button "Search" at bounding box center [453, 464] width 205 height 34
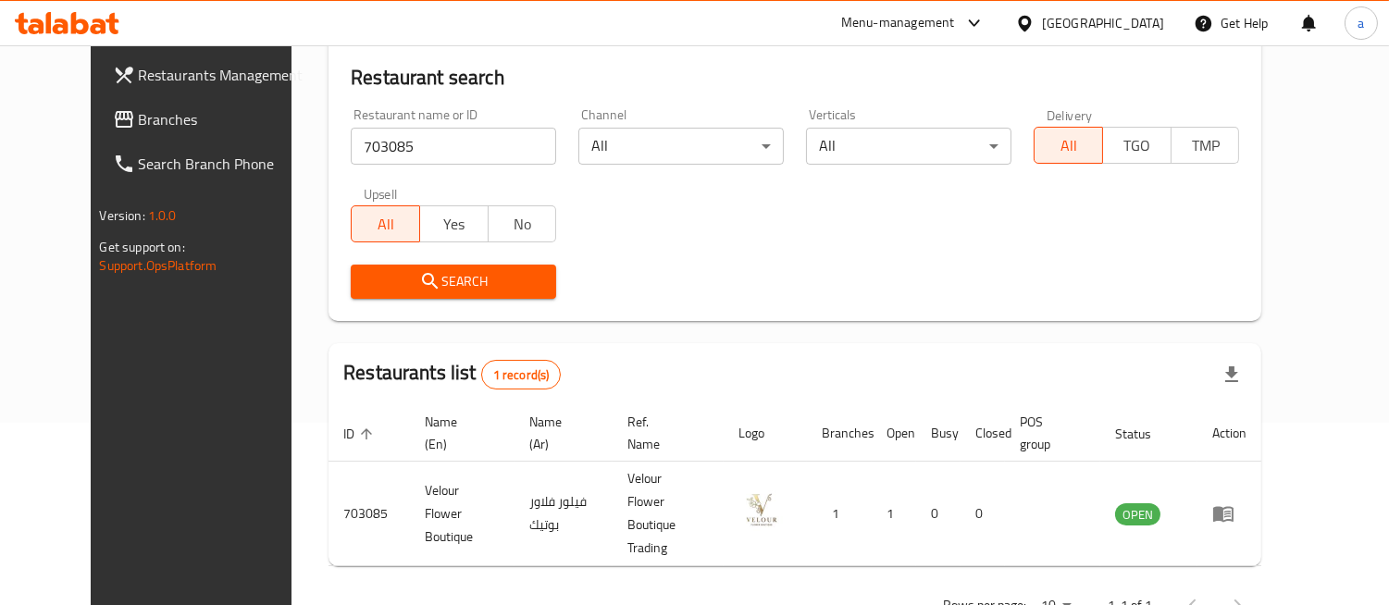
scroll to position [205, 0]
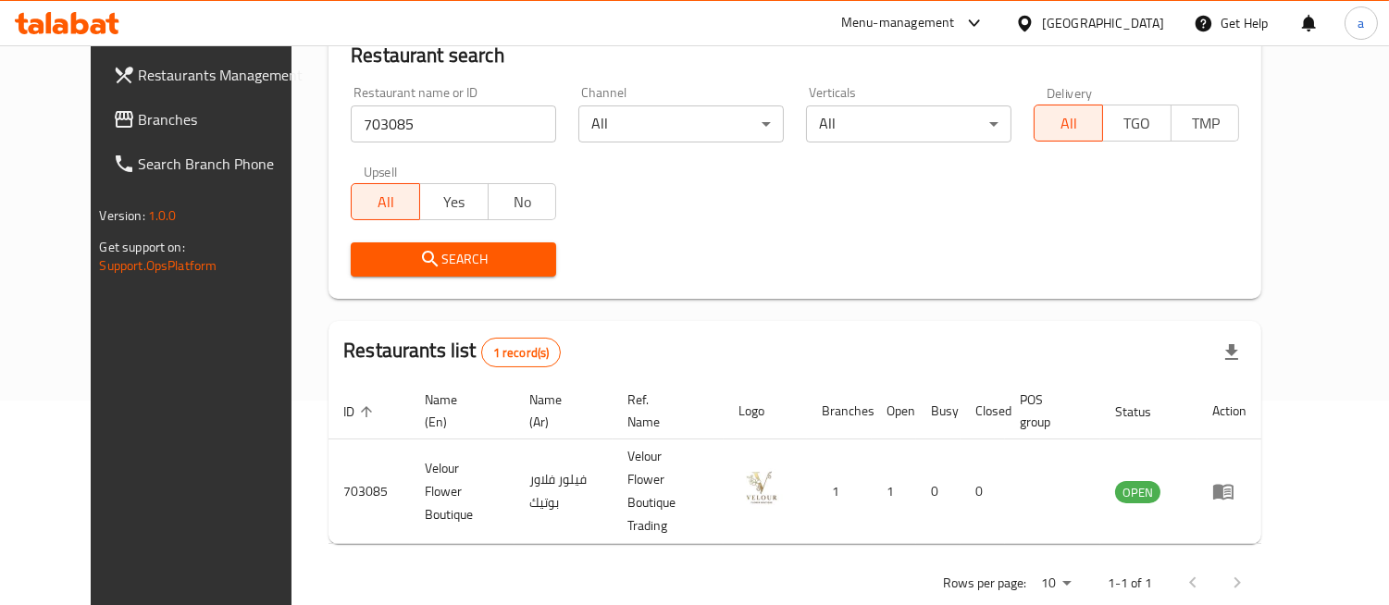
click at [139, 124] on span "Branches" at bounding box center [223, 119] width 169 height 22
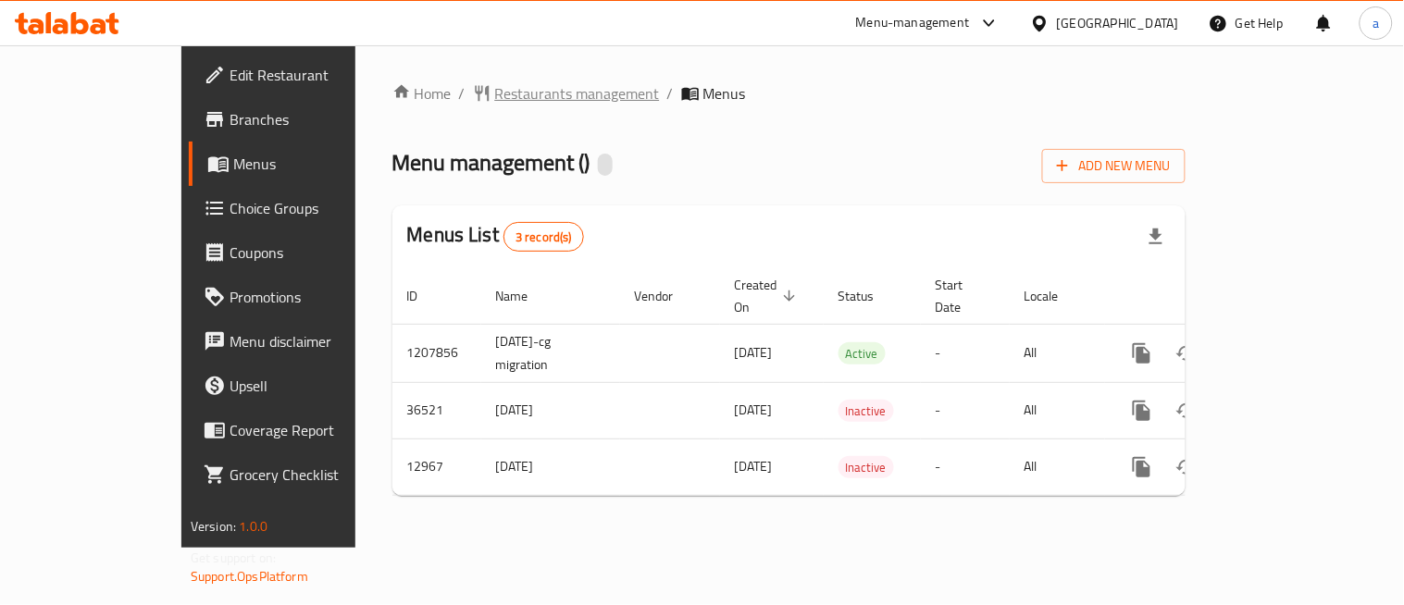
click at [495, 91] on span "Restaurants management" at bounding box center [577, 93] width 165 height 22
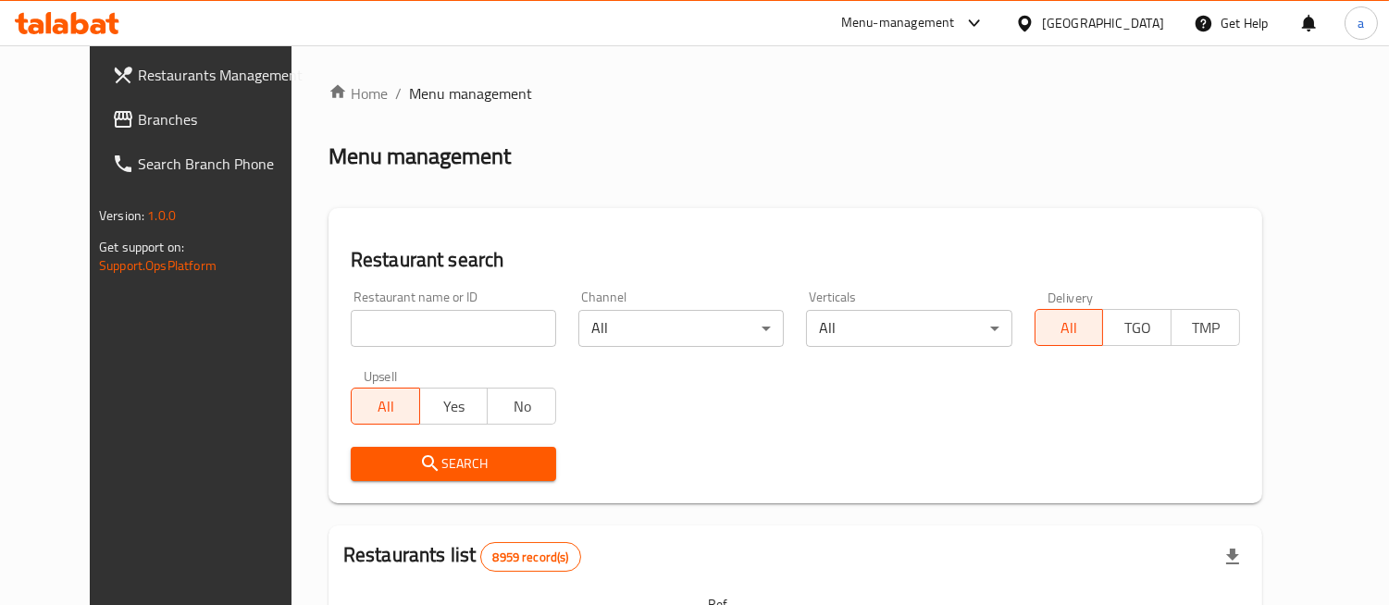
click at [458, 319] on input "search" at bounding box center [453, 328] width 205 height 37
paste input "7935"
type input "7935"
click at [403, 474] on span "Search" at bounding box center [454, 464] width 176 height 23
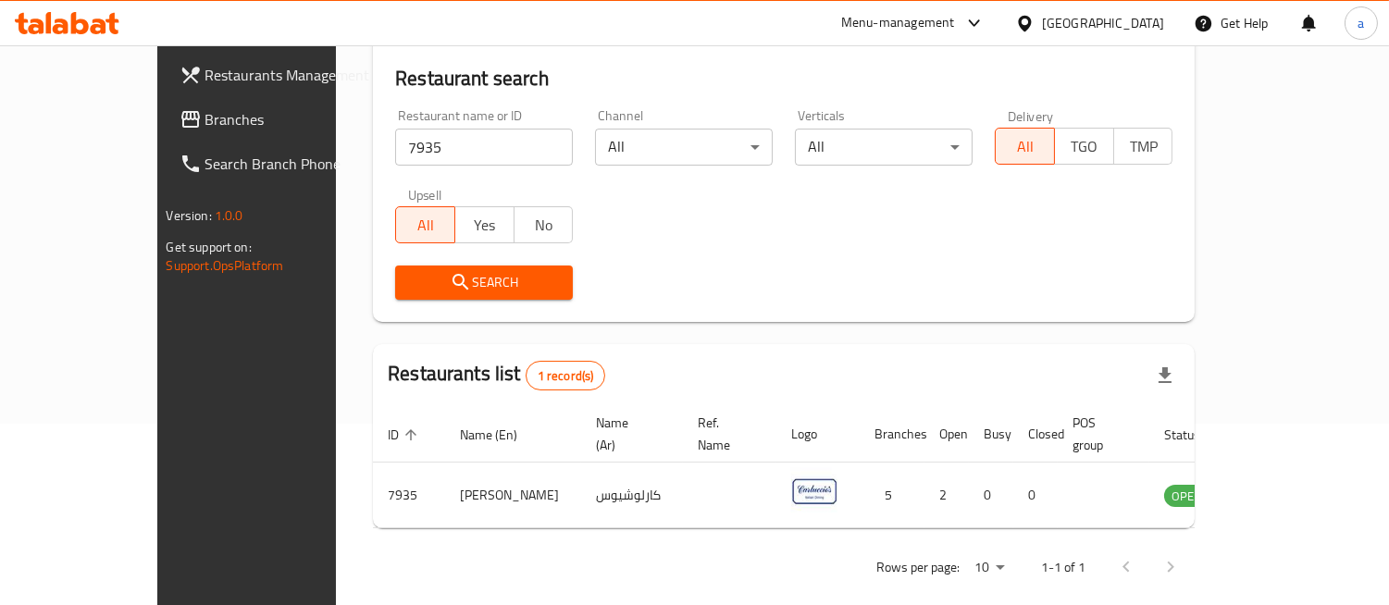
scroll to position [183, 0]
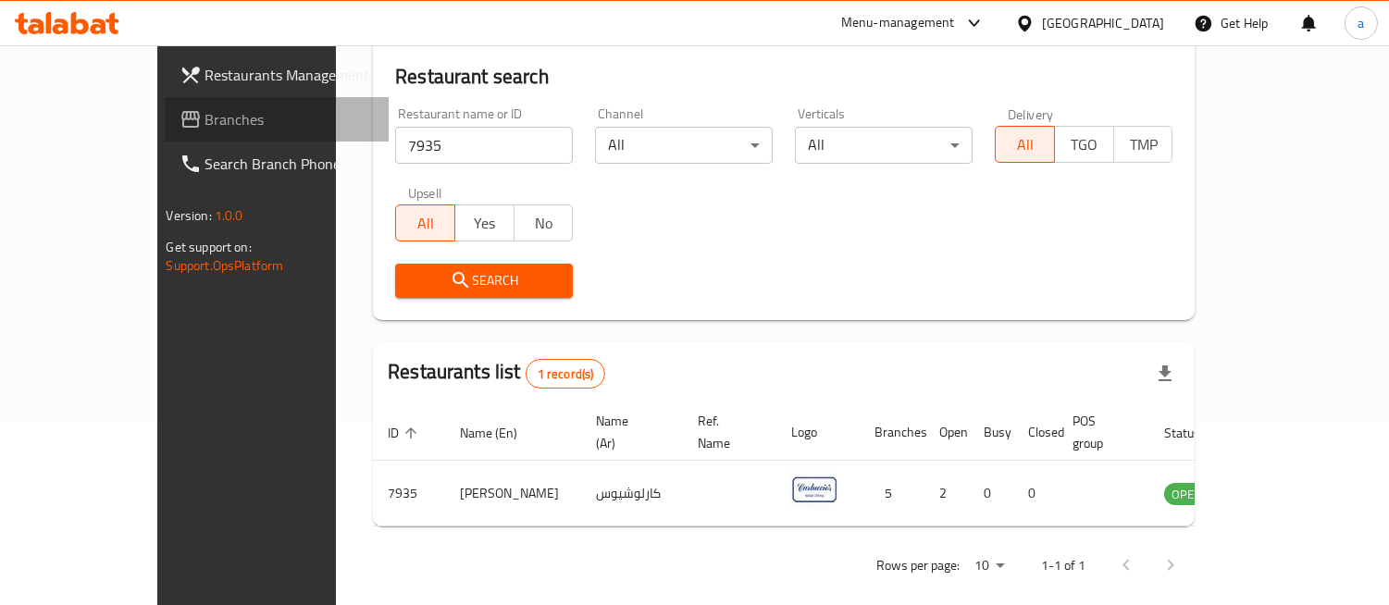
click at [205, 118] on span "Branches" at bounding box center [289, 119] width 169 height 22
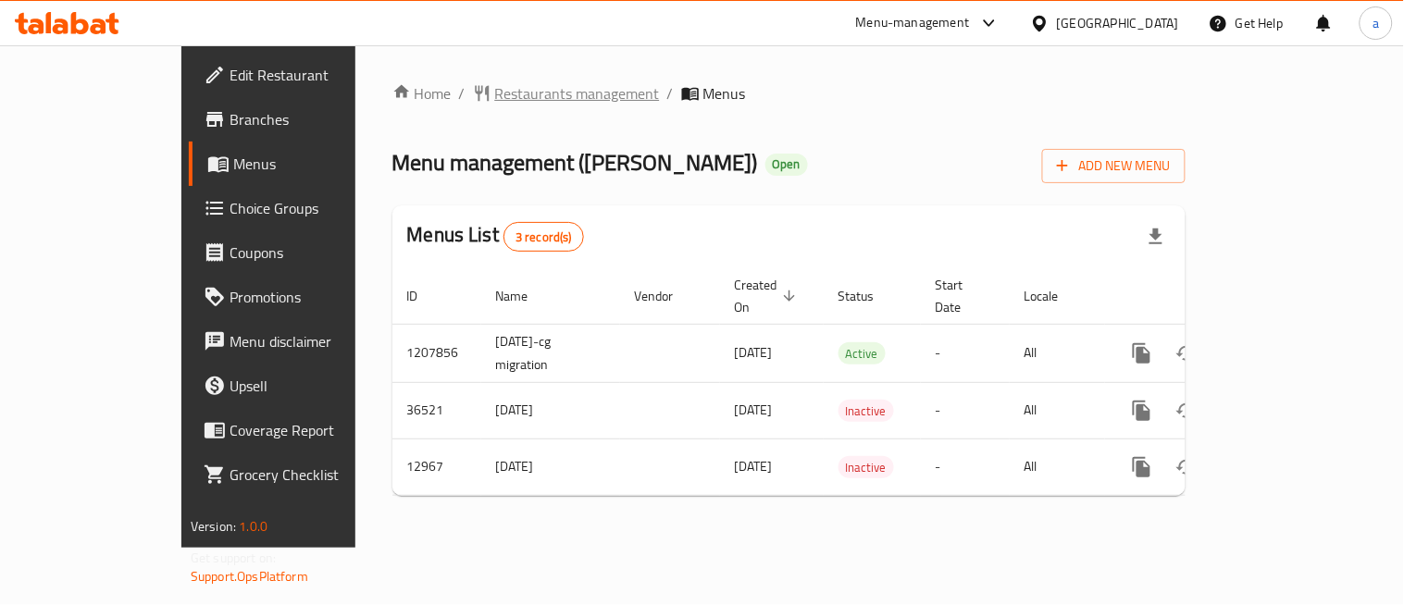
click at [495, 93] on span "Restaurants management" at bounding box center [577, 93] width 165 height 22
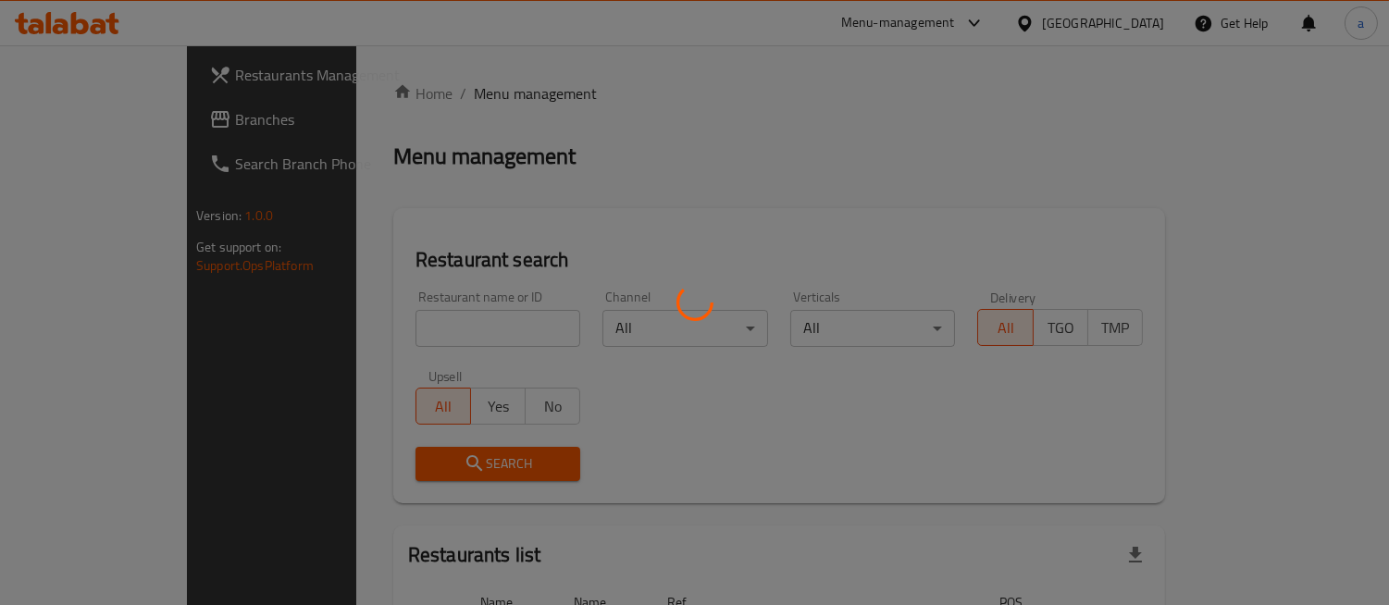
click at [426, 316] on div at bounding box center [694, 302] width 1389 height 605
click at [422, 318] on div at bounding box center [694, 302] width 1389 height 605
click at [411, 324] on div at bounding box center [694, 302] width 1389 height 605
click at [407, 326] on div at bounding box center [694, 302] width 1389 height 605
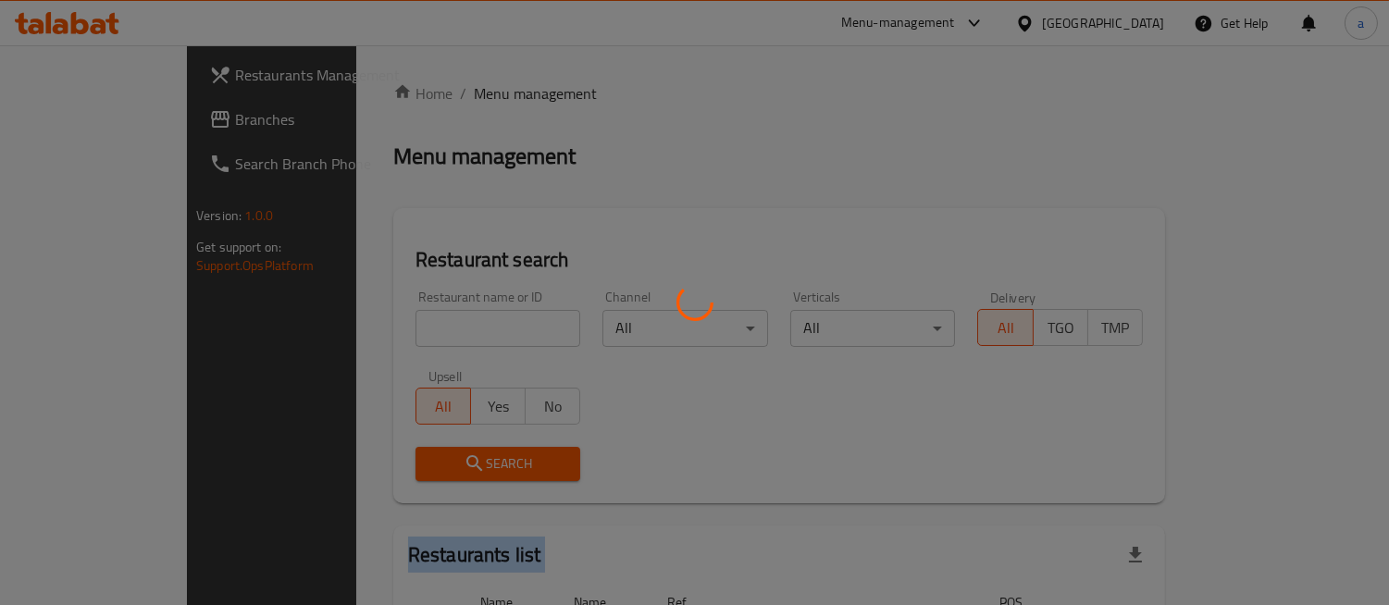
click at [407, 326] on div at bounding box center [694, 302] width 1389 height 605
click at [412, 326] on div at bounding box center [694, 302] width 1389 height 605
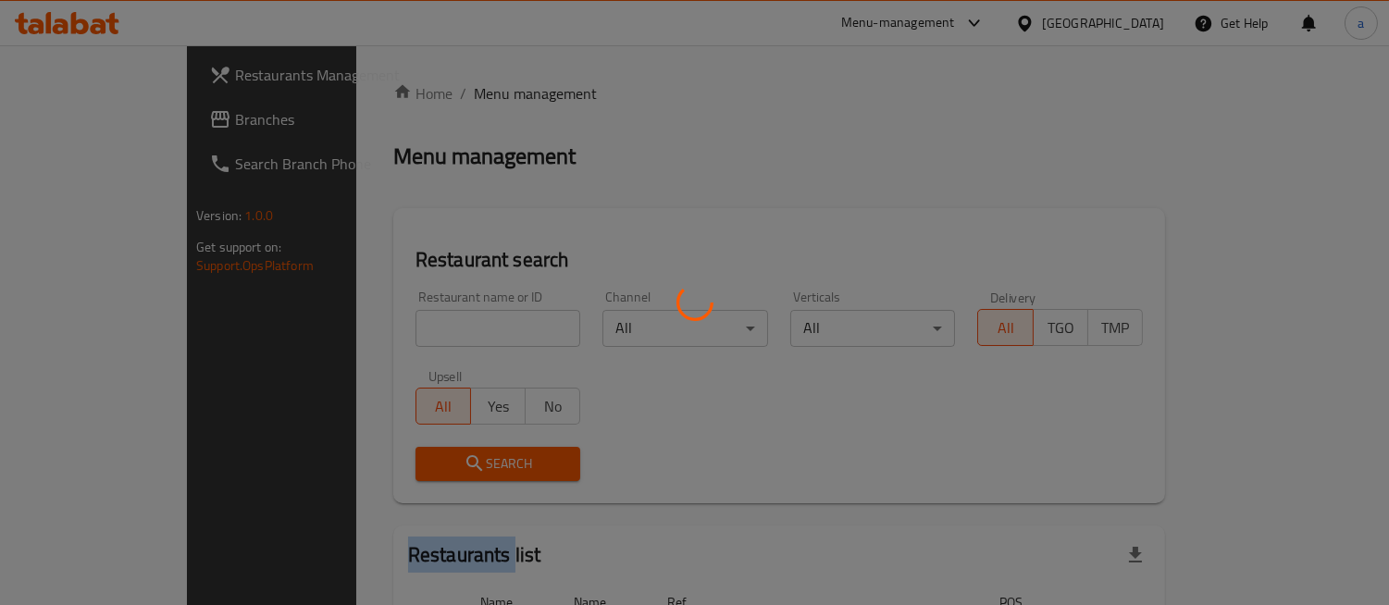
click at [412, 326] on div at bounding box center [694, 302] width 1389 height 605
click at [781, 143] on div at bounding box center [694, 302] width 1389 height 605
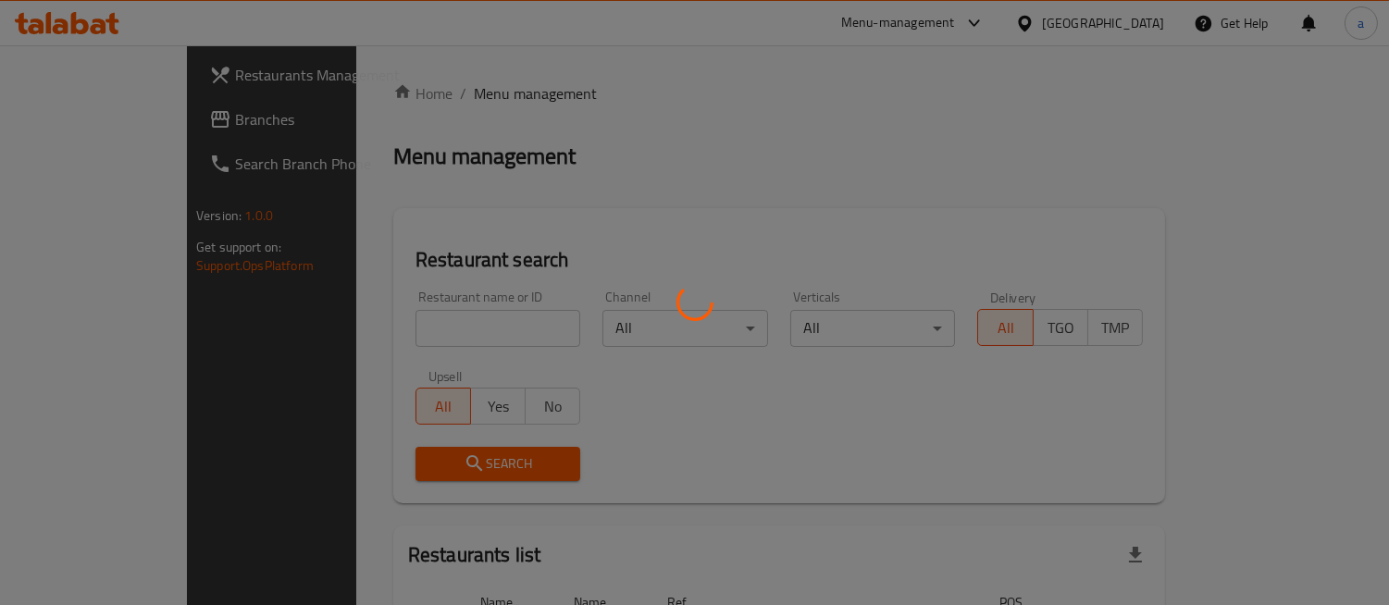
click at [780, 145] on div at bounding box center [694, 302] width 1389 height 605
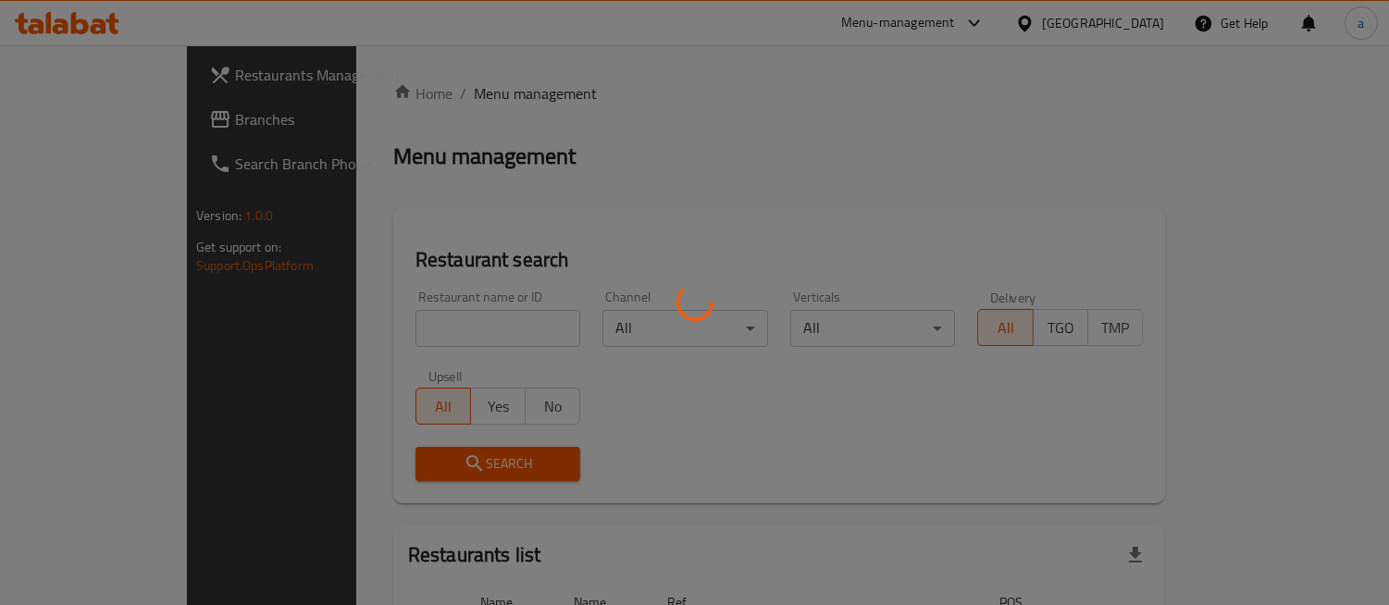
click at [751, 153] on div at bounding box center [694, 302] width 1389 height 605
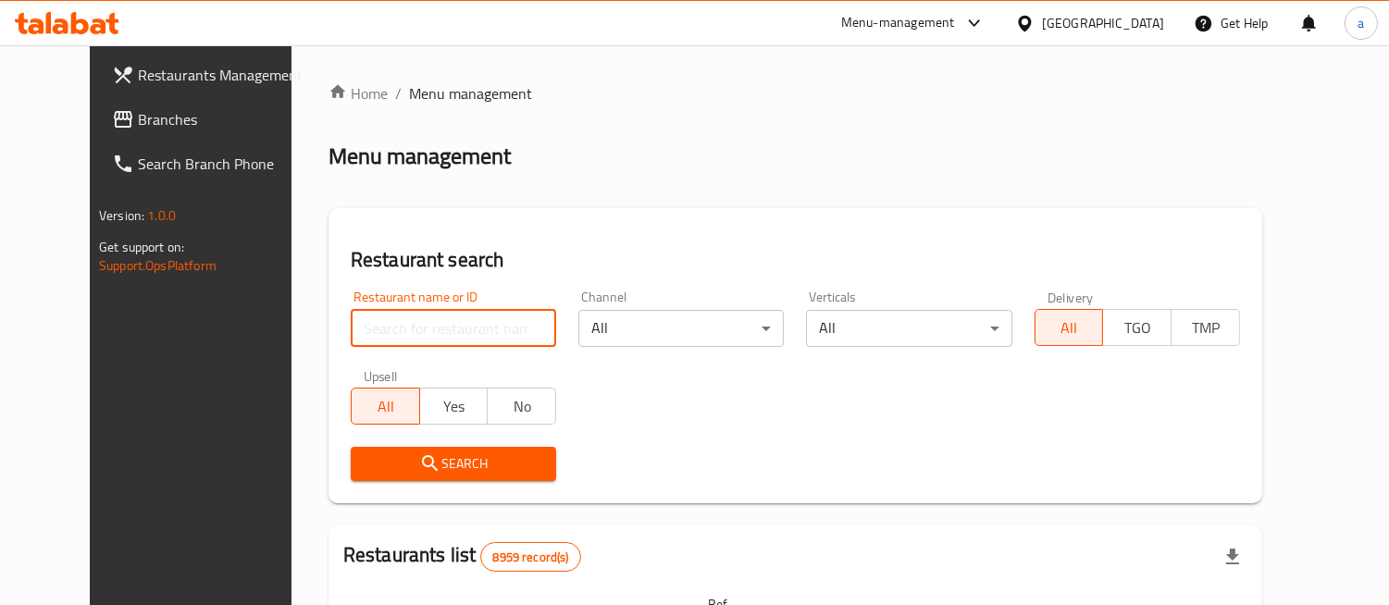
click at [433, 326] on input "search" at bounding box center [453, 328] width 205 height 37
paste input "7935"
type input "7935"
click at [403, 465] on span "Search" at bounding box center [454, 464] width 176 height 23
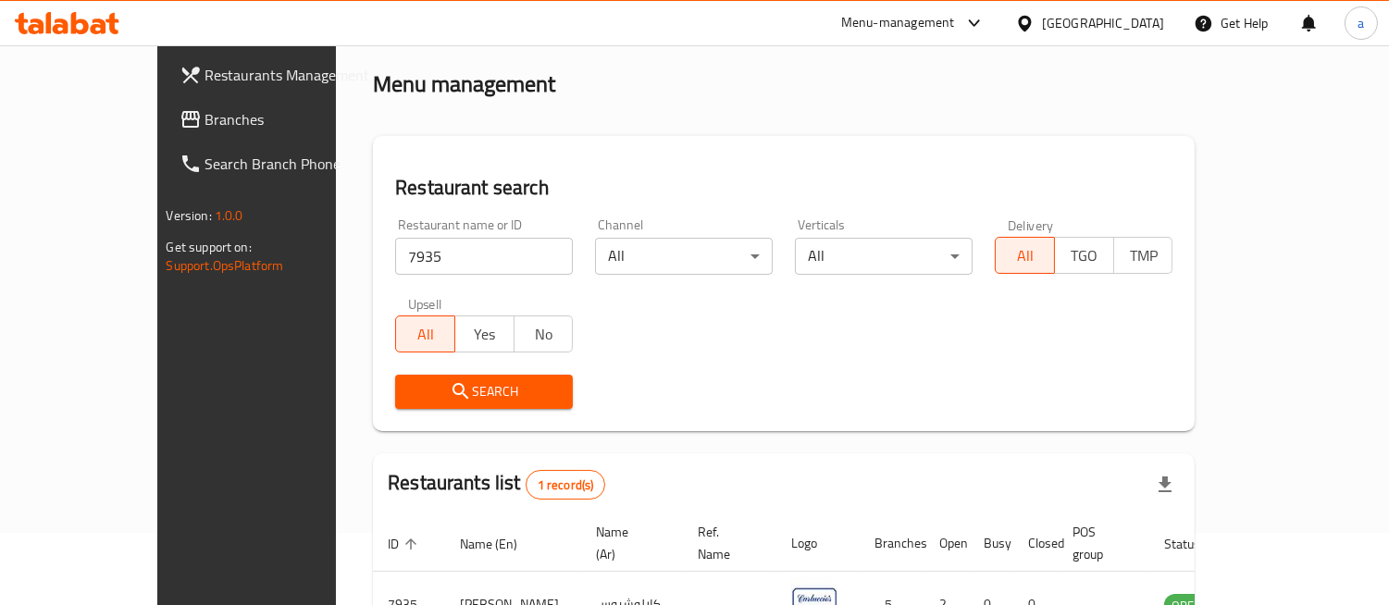
scroll to position [183, 0]
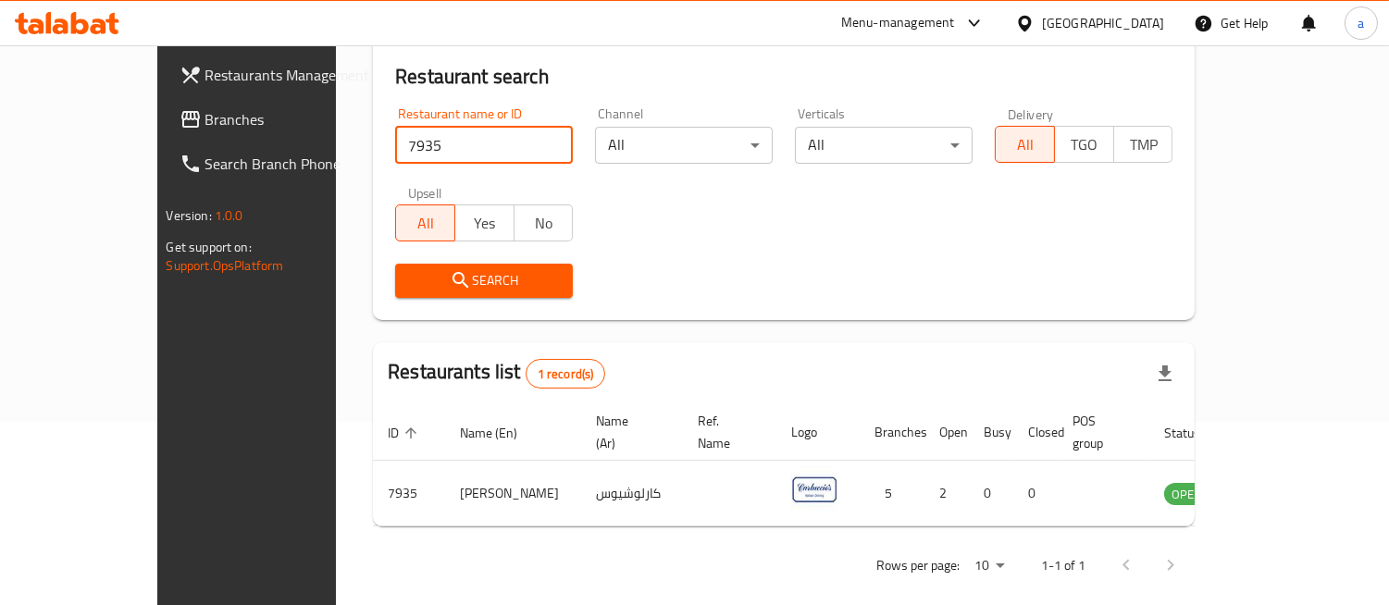
click at [395, 144] on input "7935" at bounding box center [484, 145] width 178 height 37
click at [205, 122] on span "Branches" at bounding box center [289, 119] width 169 height 22
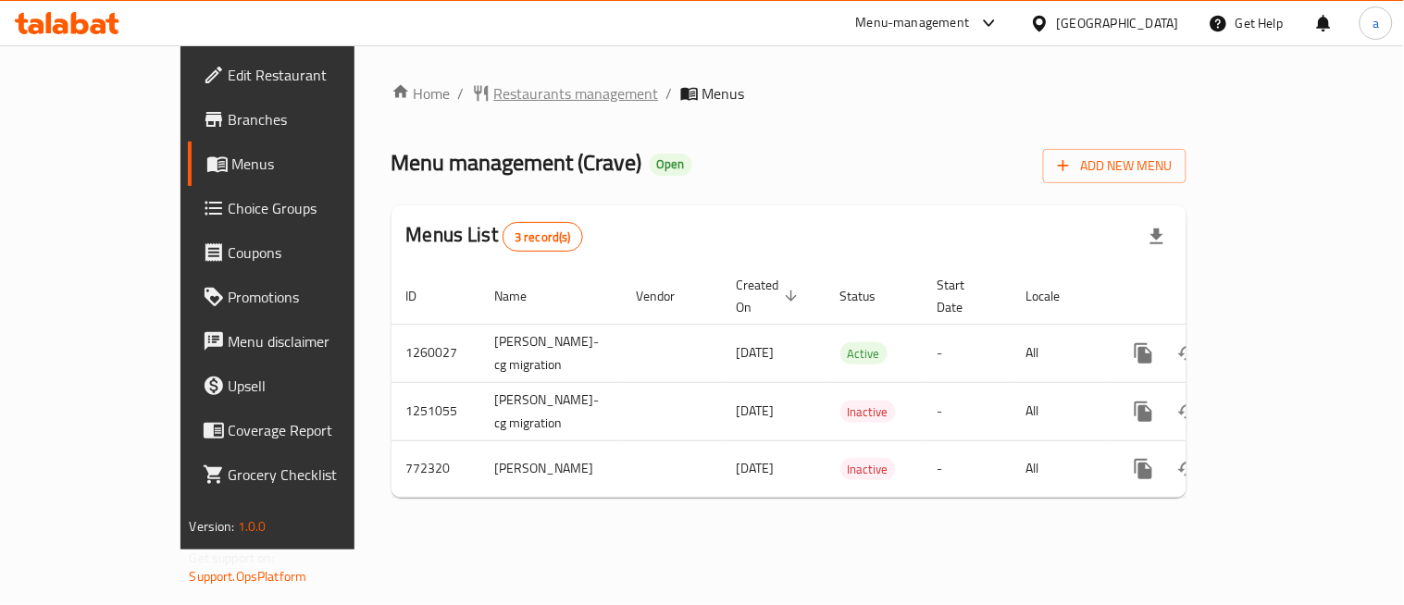
click at [494, 82] on span "Restaurants management" at bounding box center [576, 93] width 165 height 22
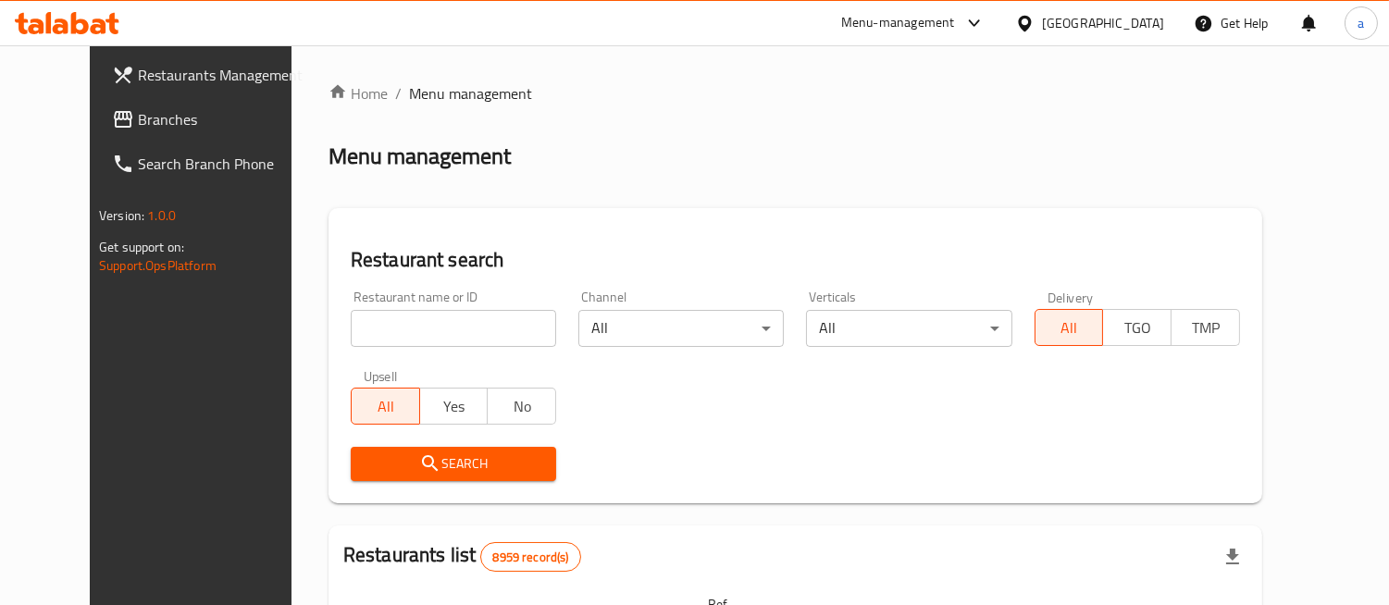
click at [392, 342] on input "search" at bounding box center [453, 328] width 205 height 37
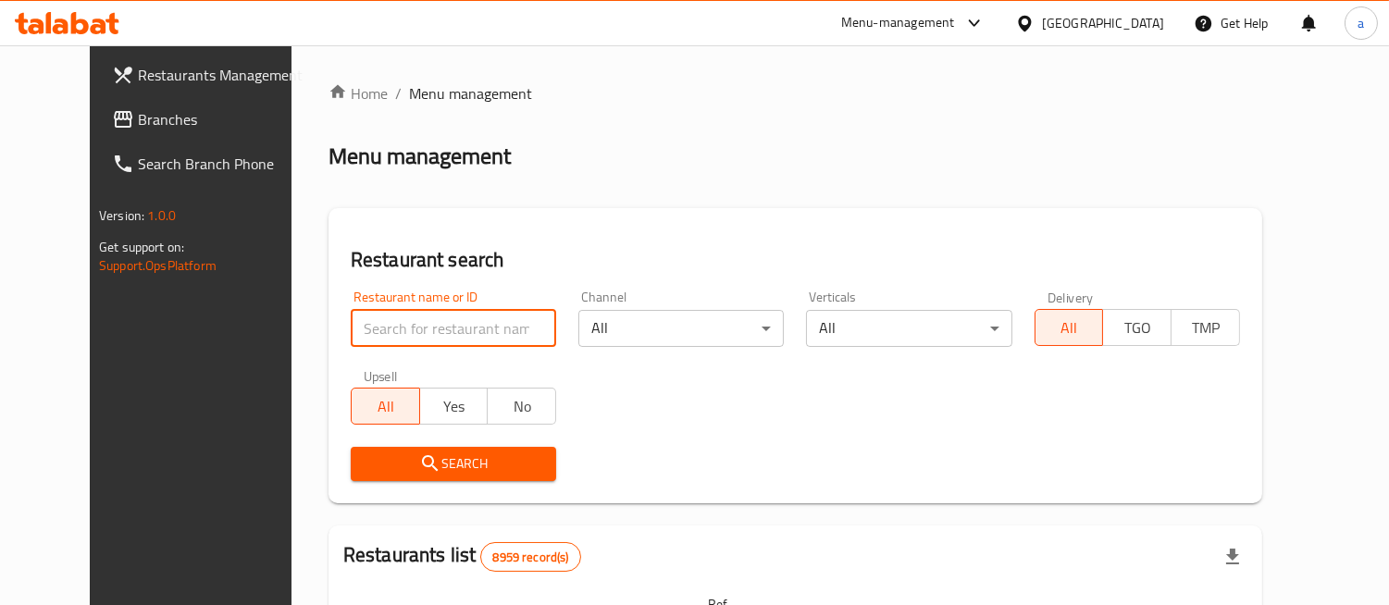
paste input "651739"
type input "651739"
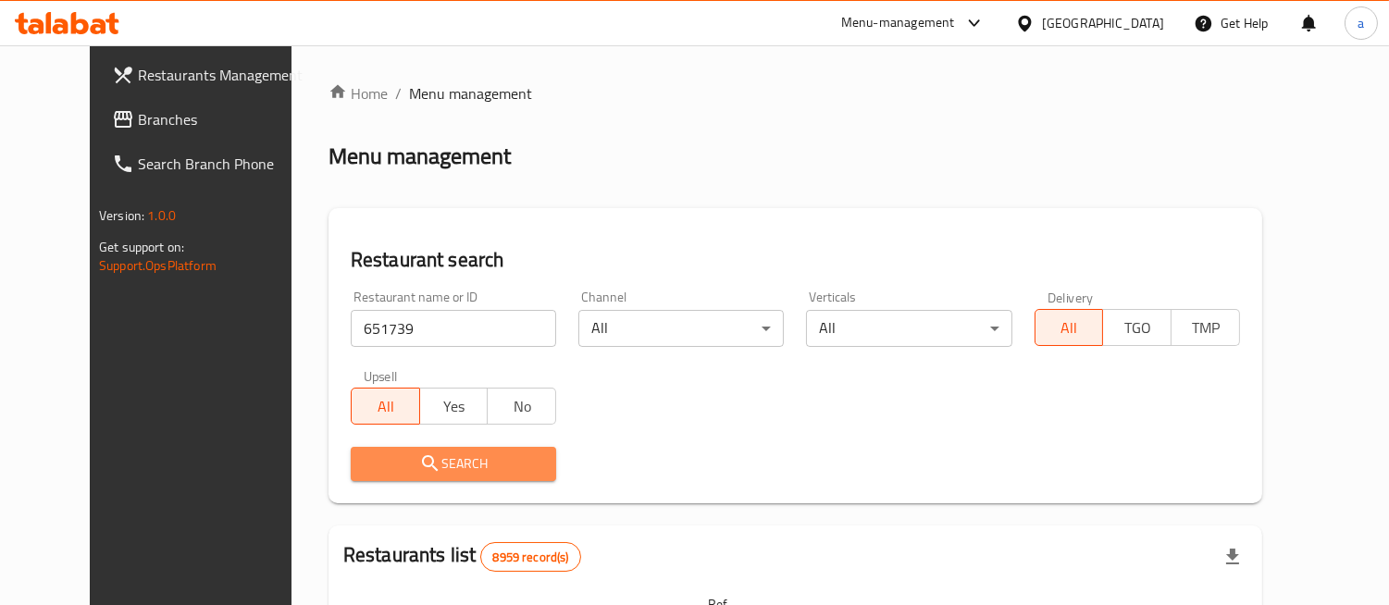
click at [419, 453] on icon "submit" at bounding box center [430, 464] width 22 height 22
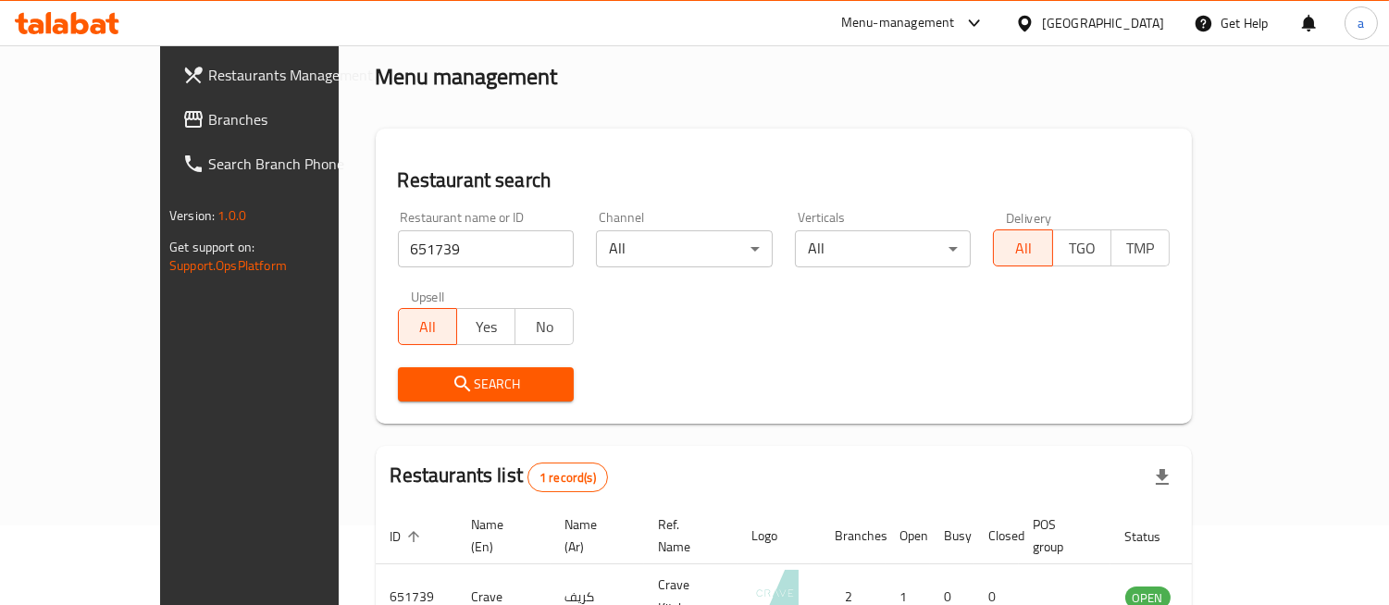
scroll to position [183, 0]
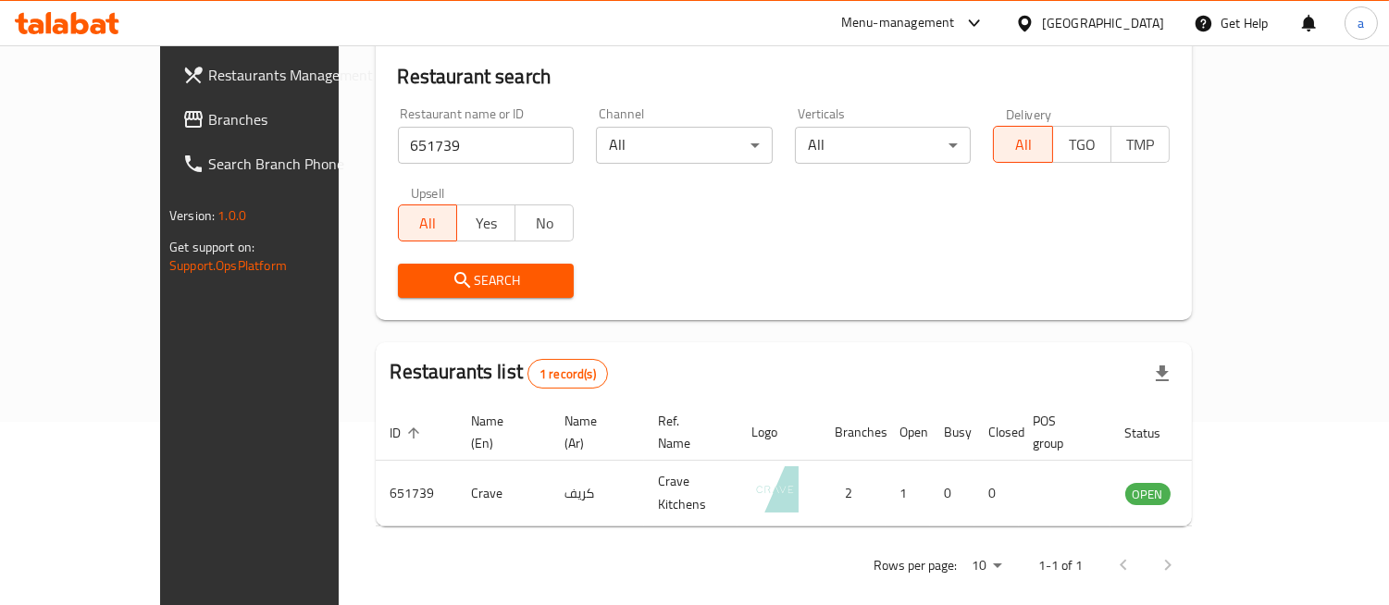
click at [763, 544] on div "Rows per page: 10 1-1 of 1" at bounding box center [784, 565] width 816 height 48
